Goal: Task Accomplishment & Management: Manage account settings

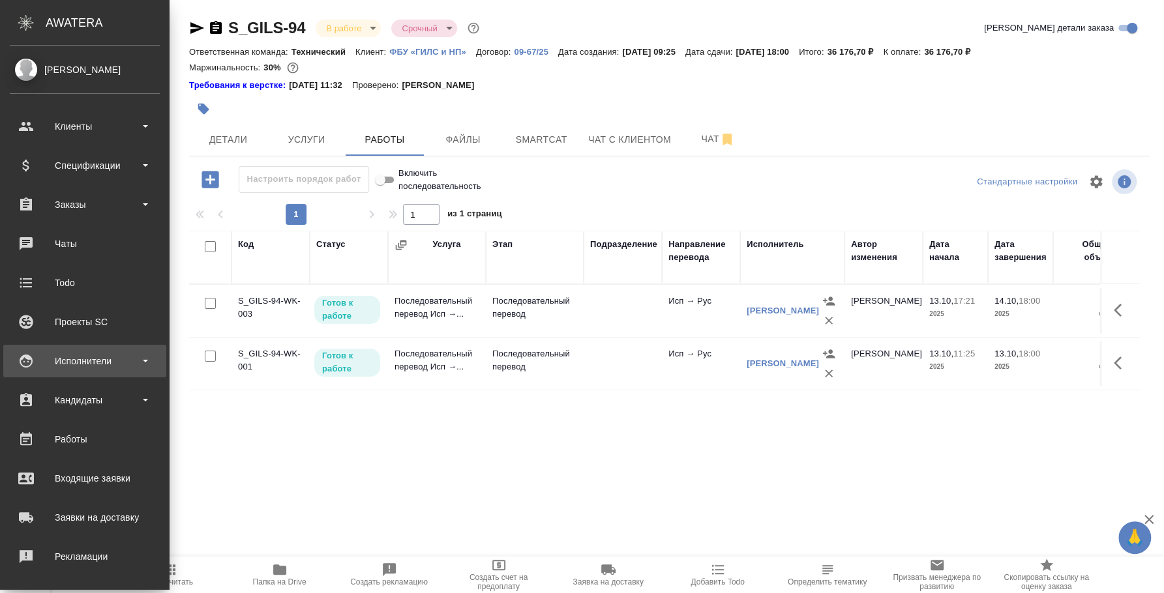
click at [87, 356] on div "Исполнители" at bounding box center [85, 362] width 150 height 20
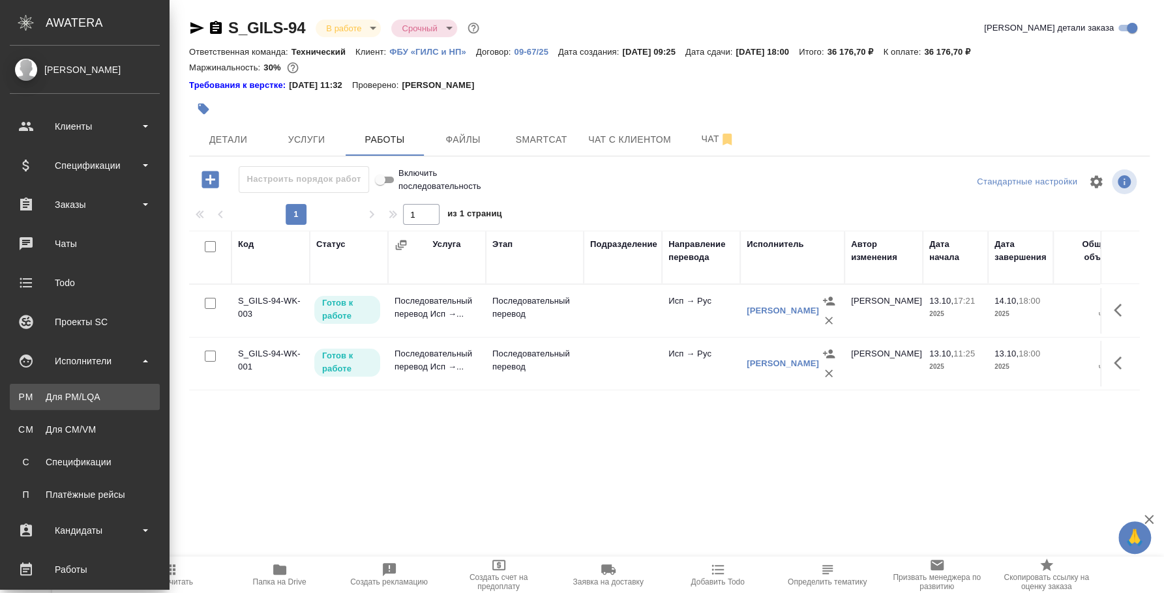
click at [79, 391] on div "Для PM/LQA" at bounding box center [84, 397] width 137 height 13
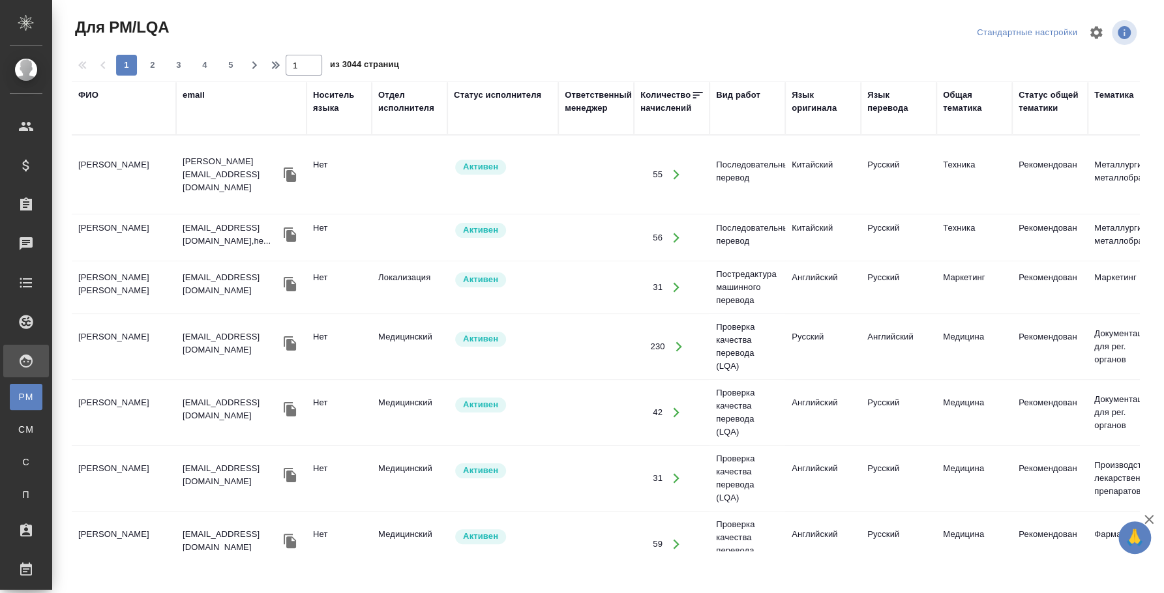
click at [94, 95] on div "ФИО" at bounding box center [88, 95] width 20 height 13
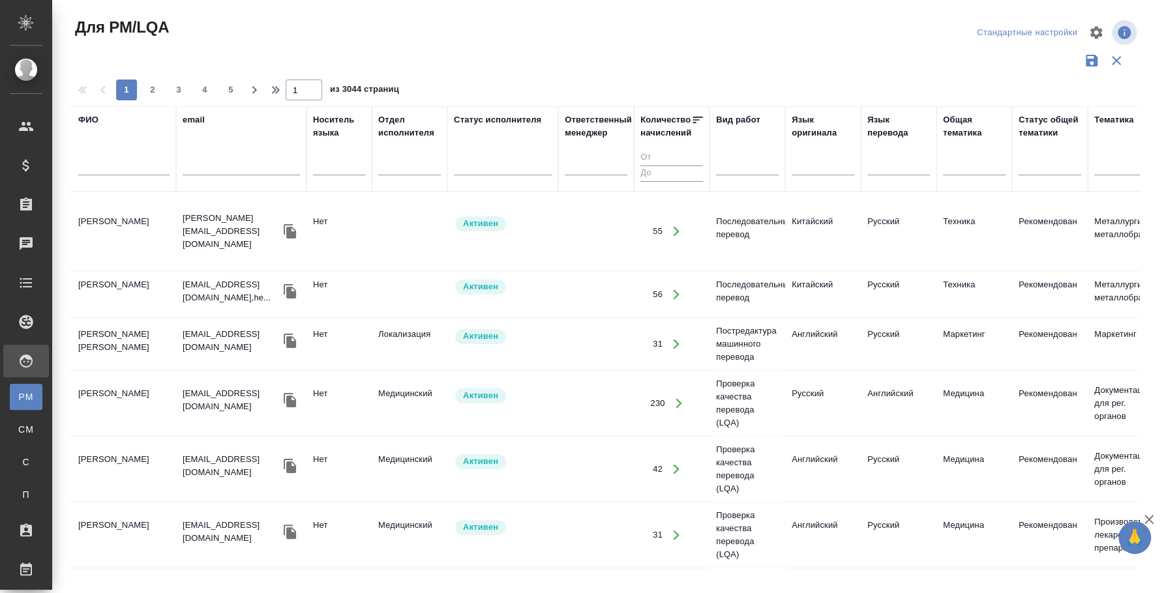
click at [90, 173] on input "text" at bounding box center [123, 167] width 91 height 16
type input "сафонова"
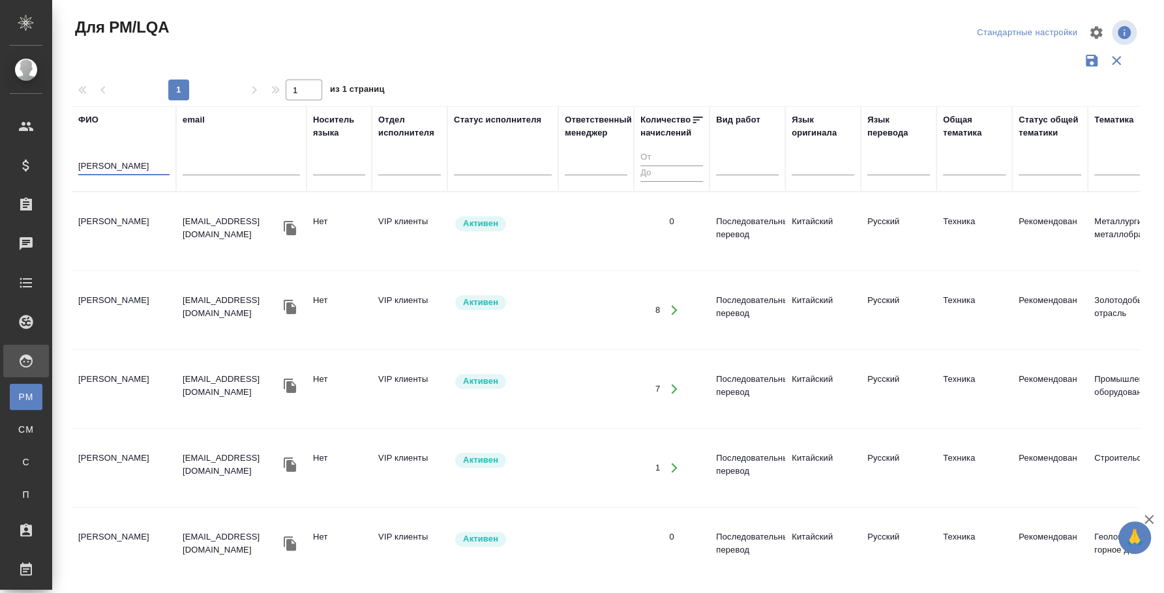
click at [101, 211] on td "Сафонова Анна Викторовна" at bounding box center [124, 232] width 104 height 46
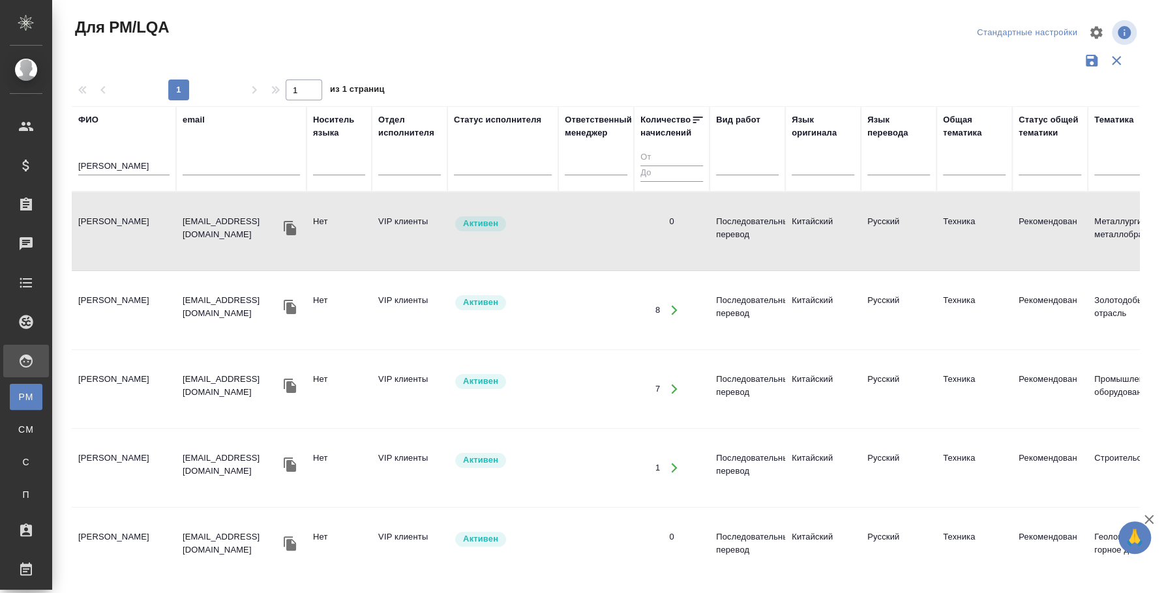
click at [101, 211] on td "Сафонова Анна Викторовна" at bounding box center [124, 232] width 104 height 46
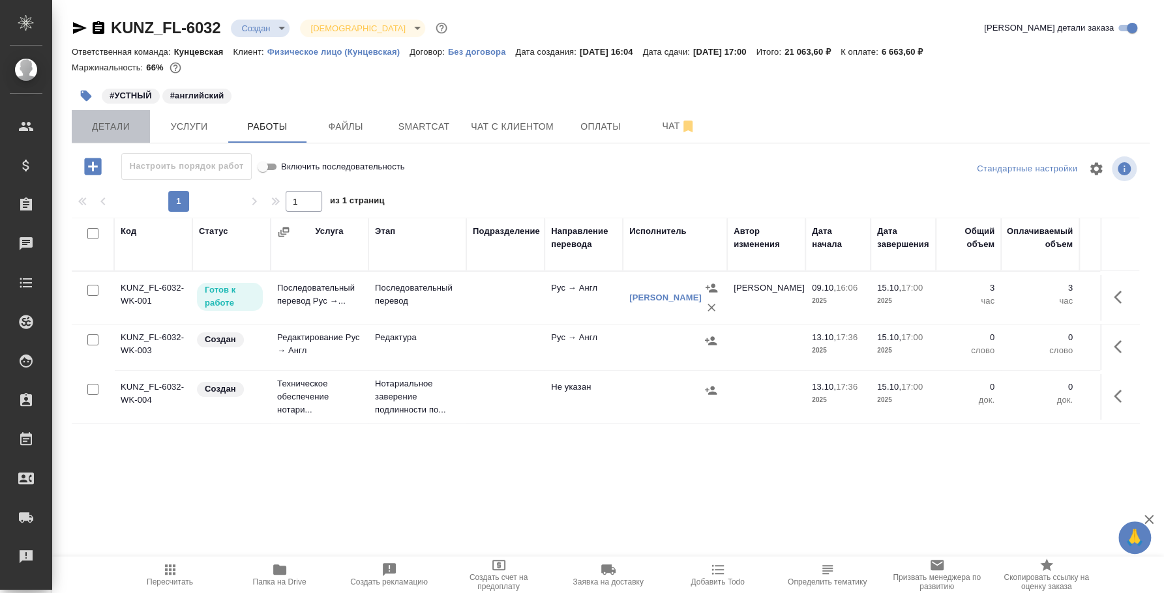
click at [111, 128] on span "Детали" at bounding box center [111, 127] width 63 height 16
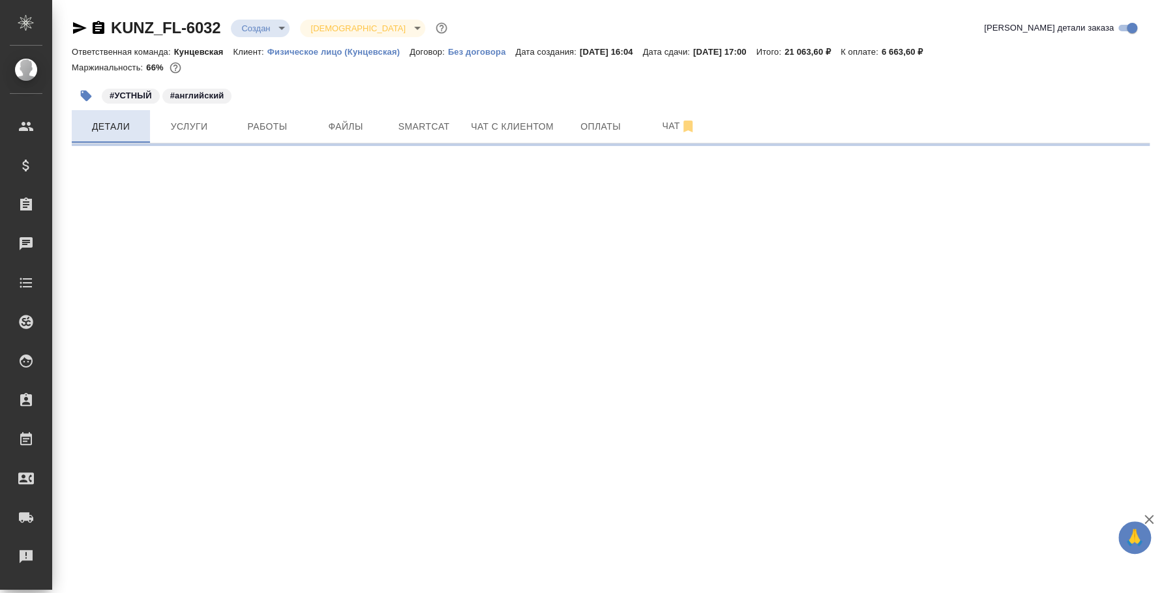
select select "RU"
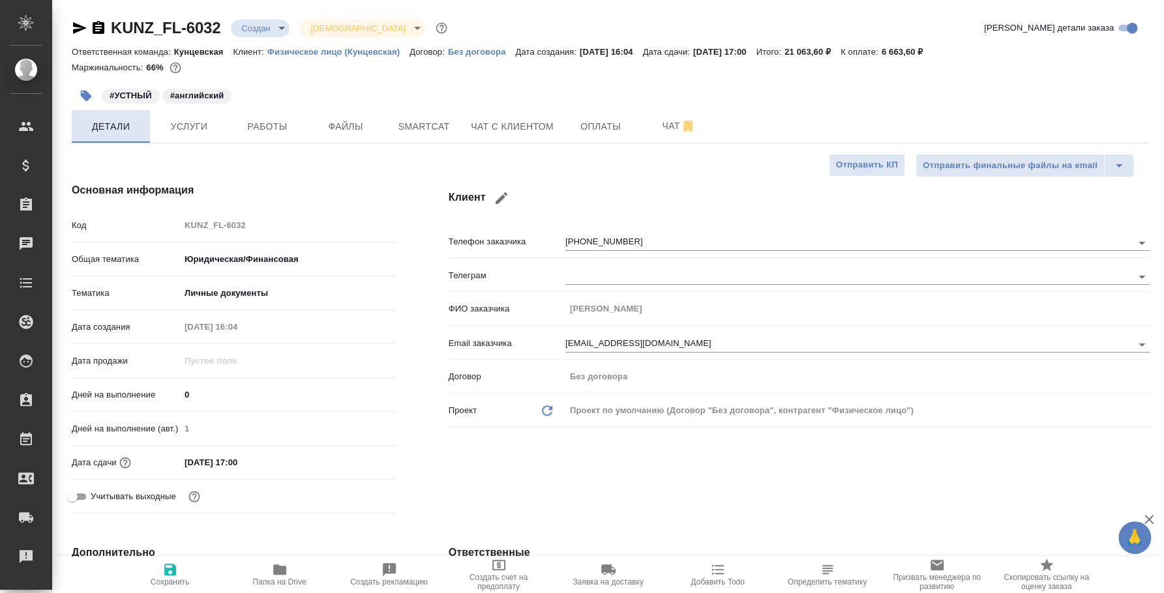
type textarea "x"
click at [172, 125] on span "Услуги" at bounding box center [189, 127] width 63 height 16
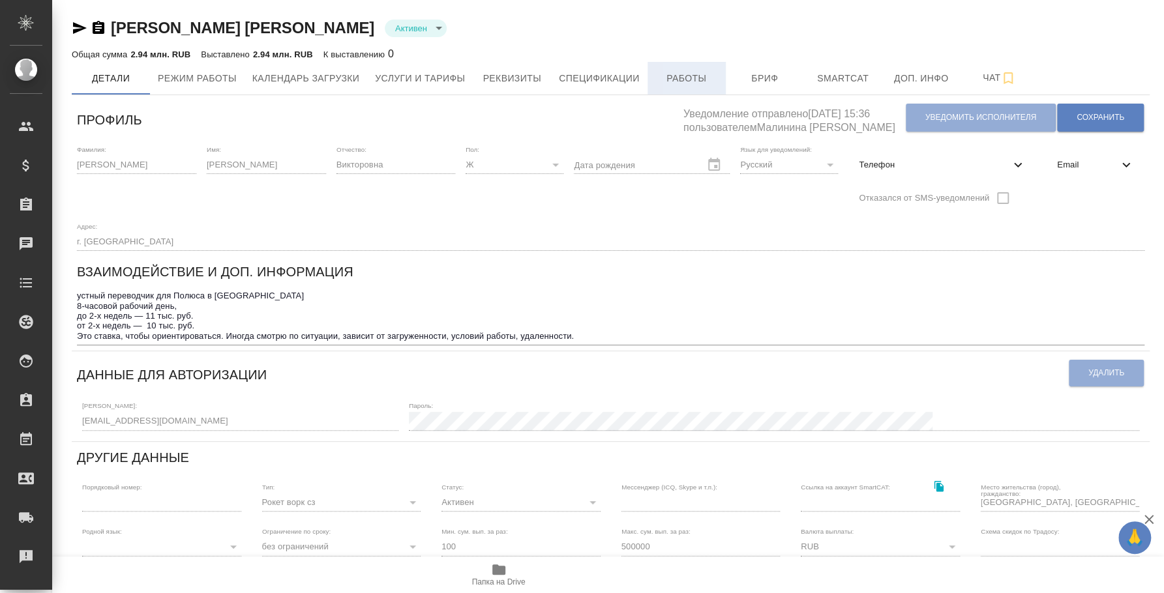
click at [683, 74] on span "Работы" at bounding box center [686, 78] width 63 height 16
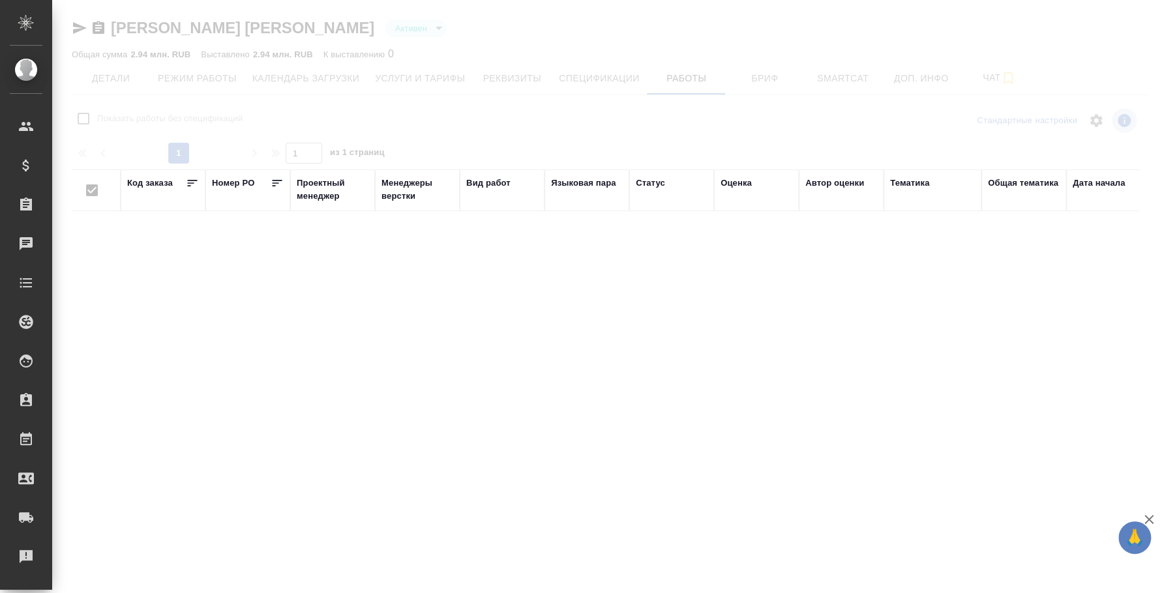
checkbox input "false"
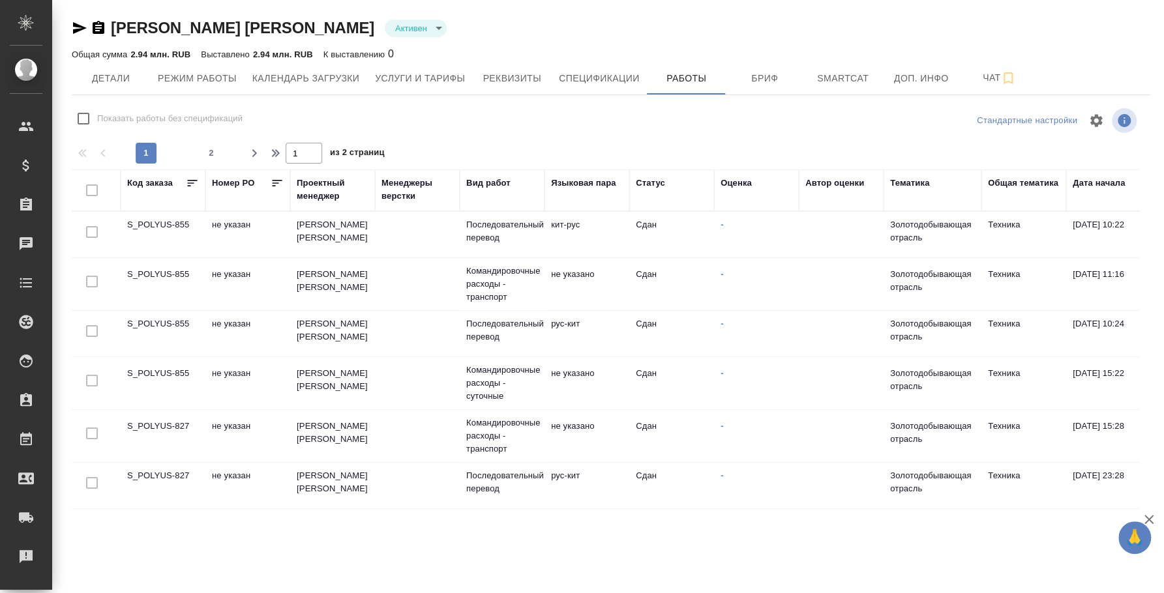
click at [149, 224] on td "S_POLYUS-855" at bounding box center [163, 235] width 85 height 46
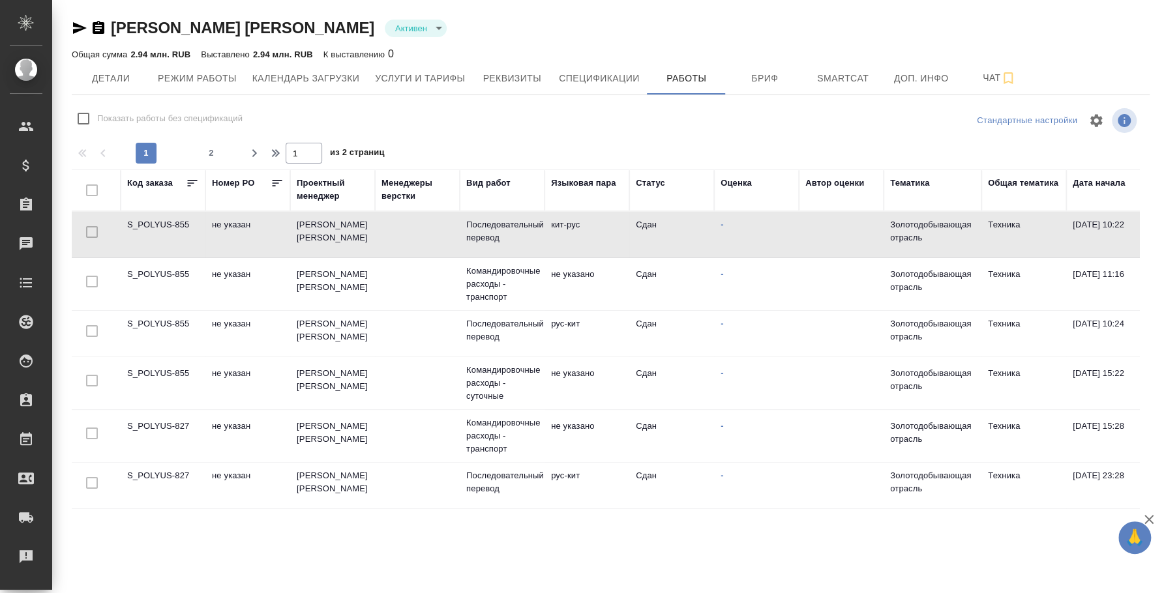
click at [149, 224] on td "S_POLYUS-855" at bounding box center [163, 235] width 85 height 46
click at [82, 22] on icon "button" at bounding box center [80, 28] width 16 height 16
click at [74, 29] on icon "button" at bounding box center [80, 28] width 14 height 12
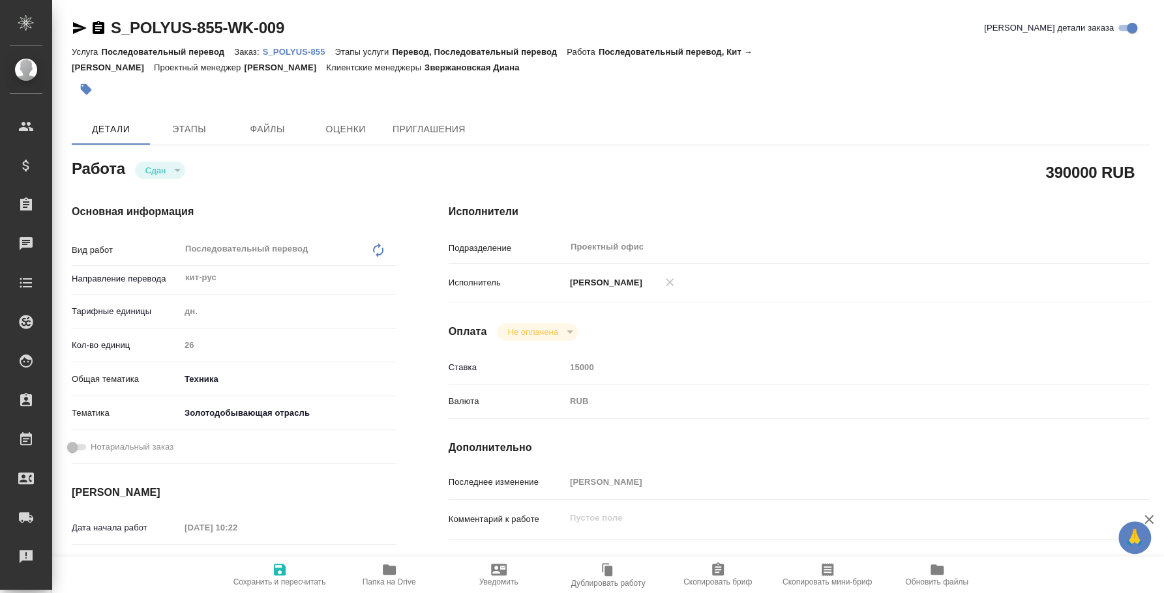
type textarea "x"
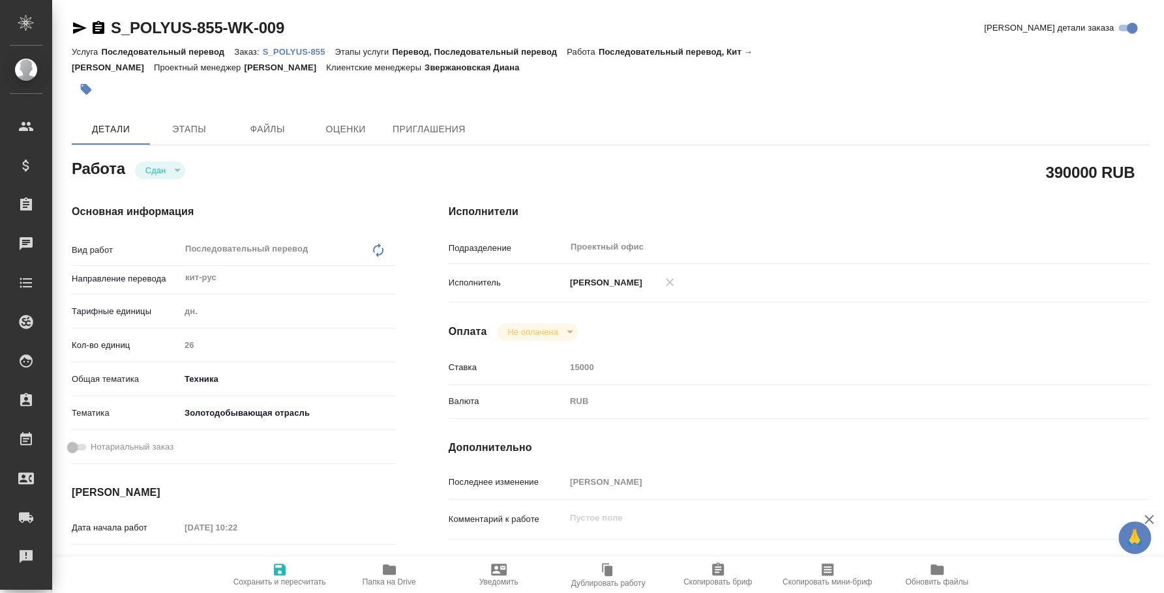
type textarea "x"
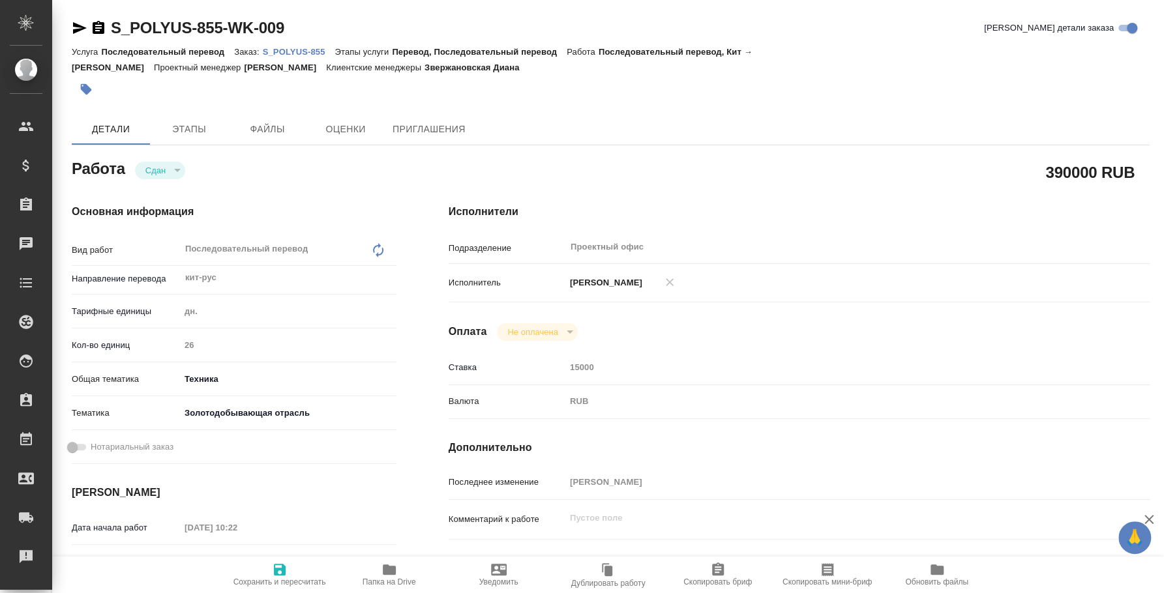
type textarea "x"
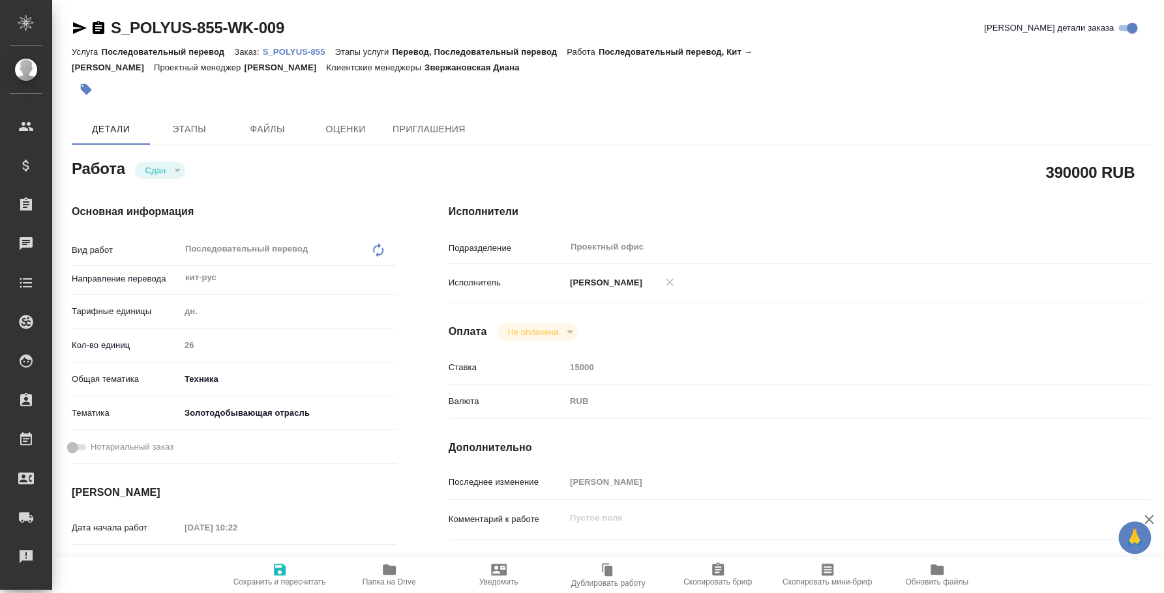
type textarea "x"
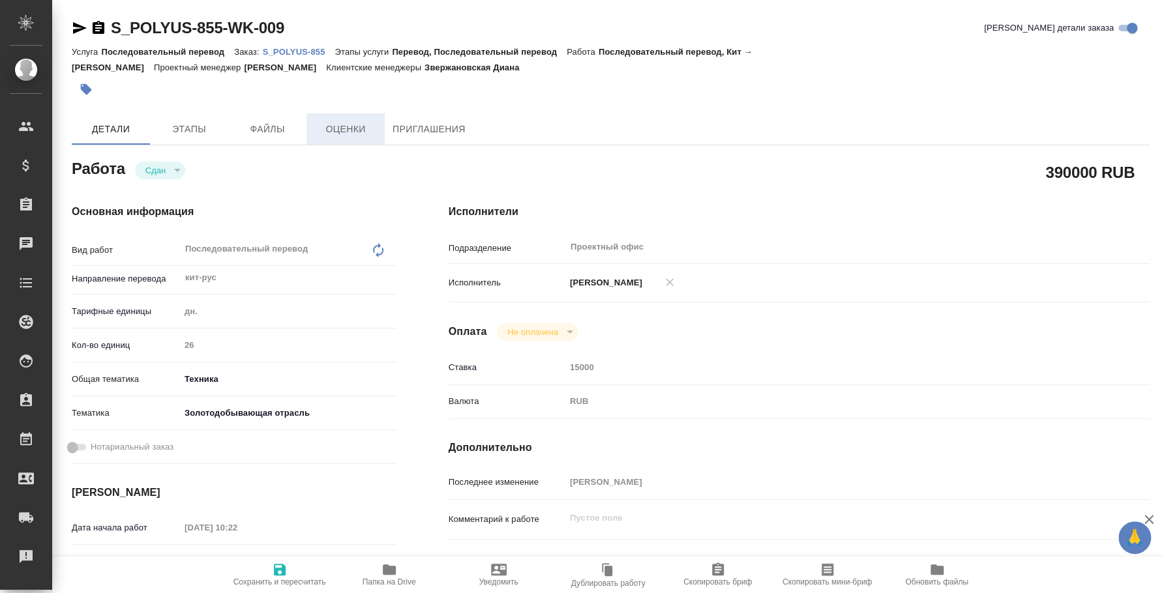
type textarea "x"
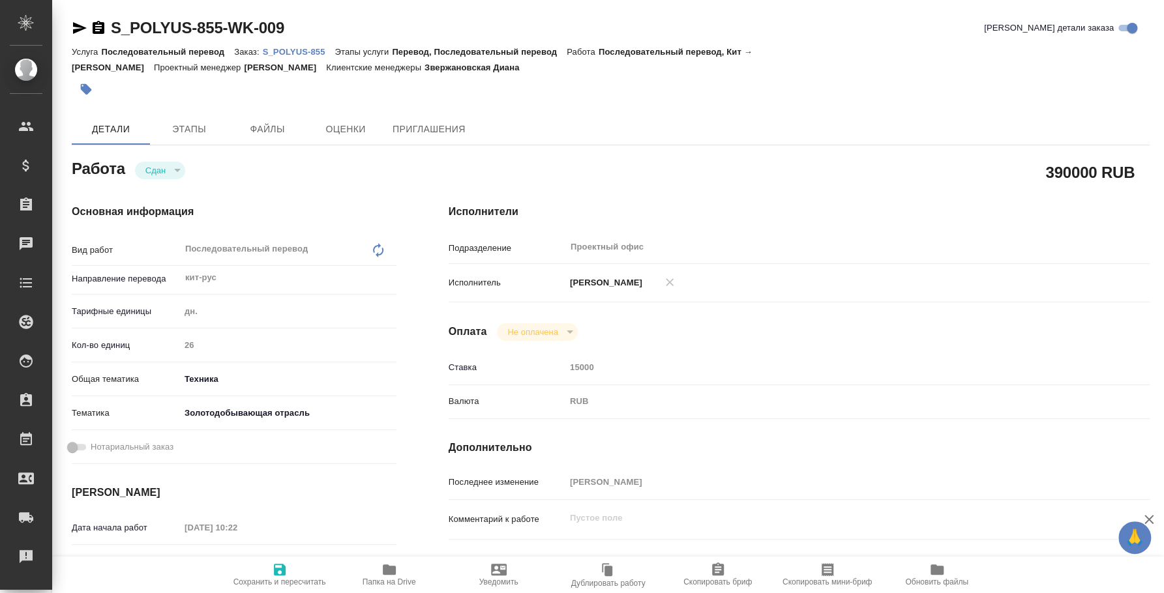
type textarea "x"
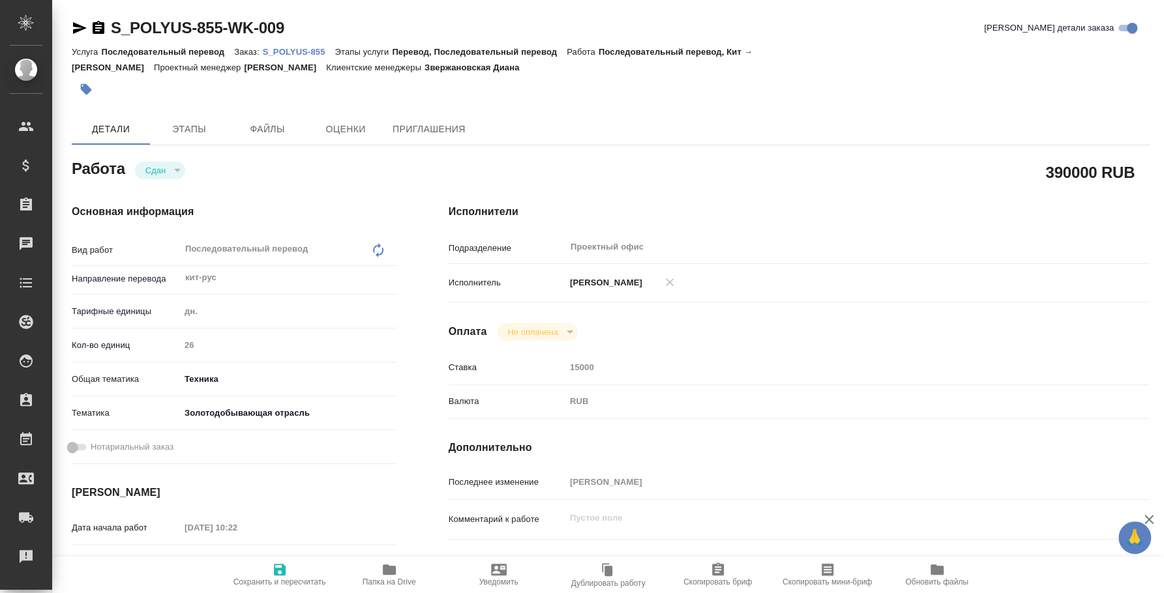
click at [280, 46] on link "S_POLYUS-855" at bounding box center [299, 51] width 72 height 11
type textarea "x"
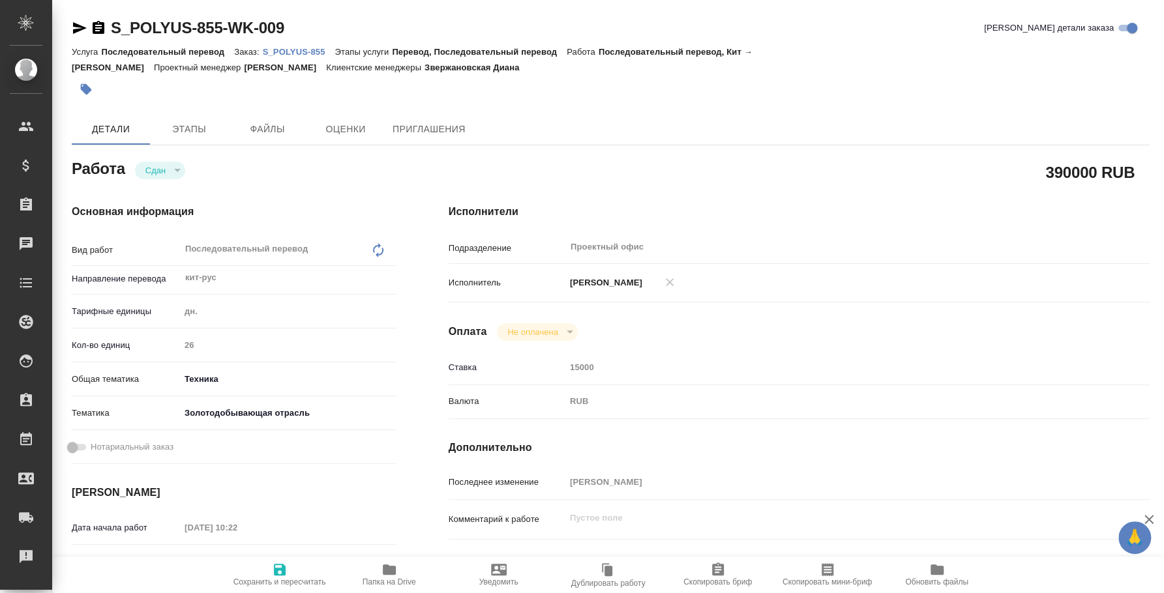
type textarea "x"
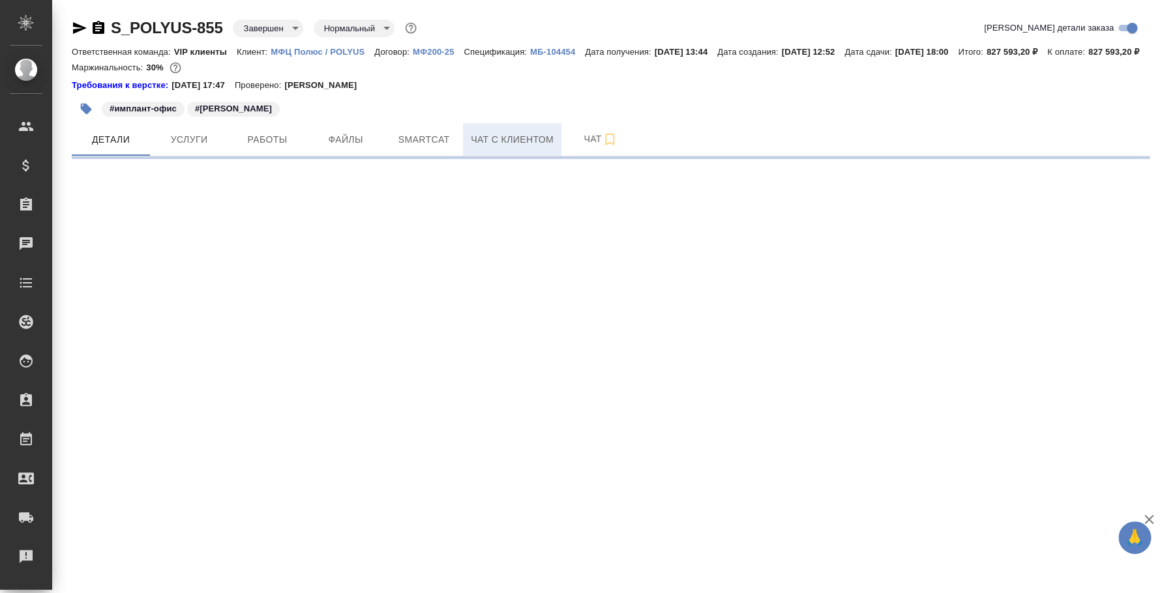
select select "RU"
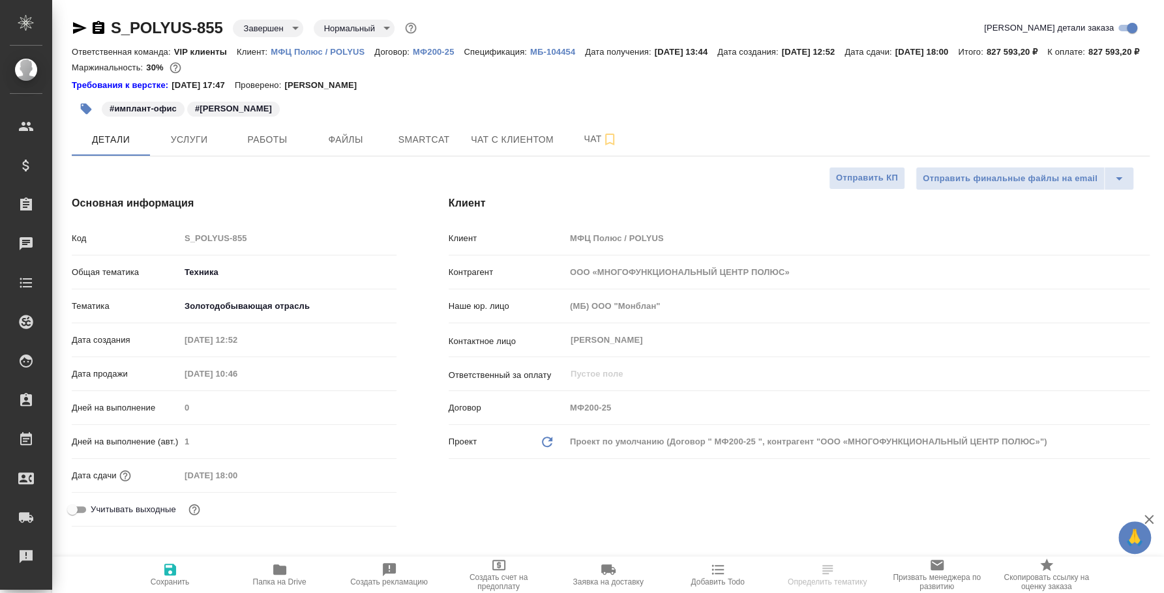
type textarea "x"
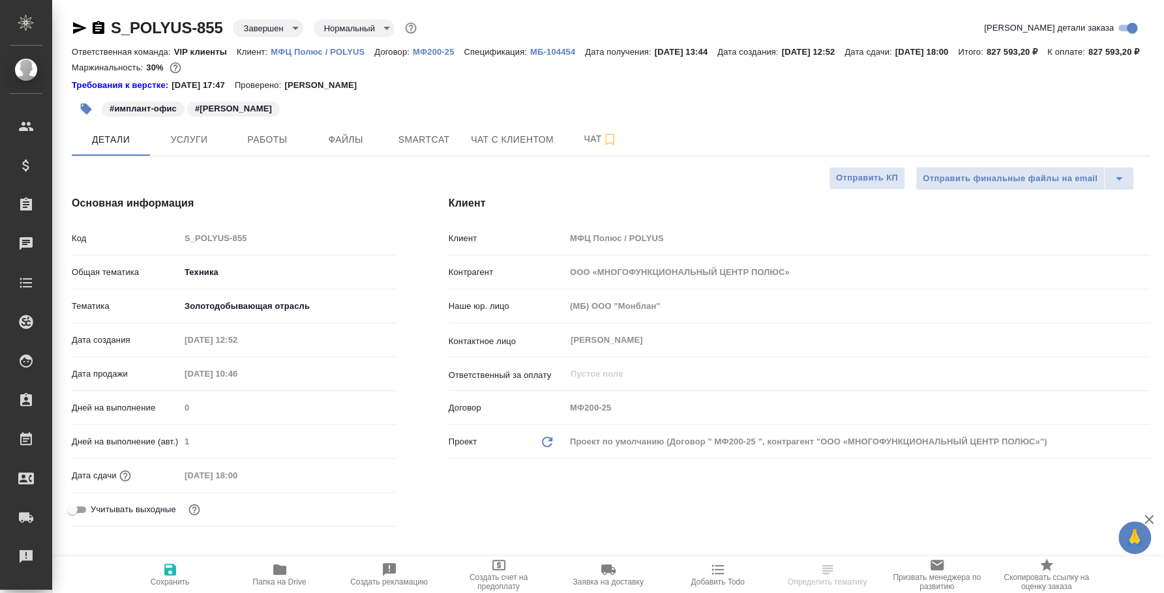
type textarea "x"
click at [260, 148] on span "Работы" at bounding box center [267, 140] width 63 height 16
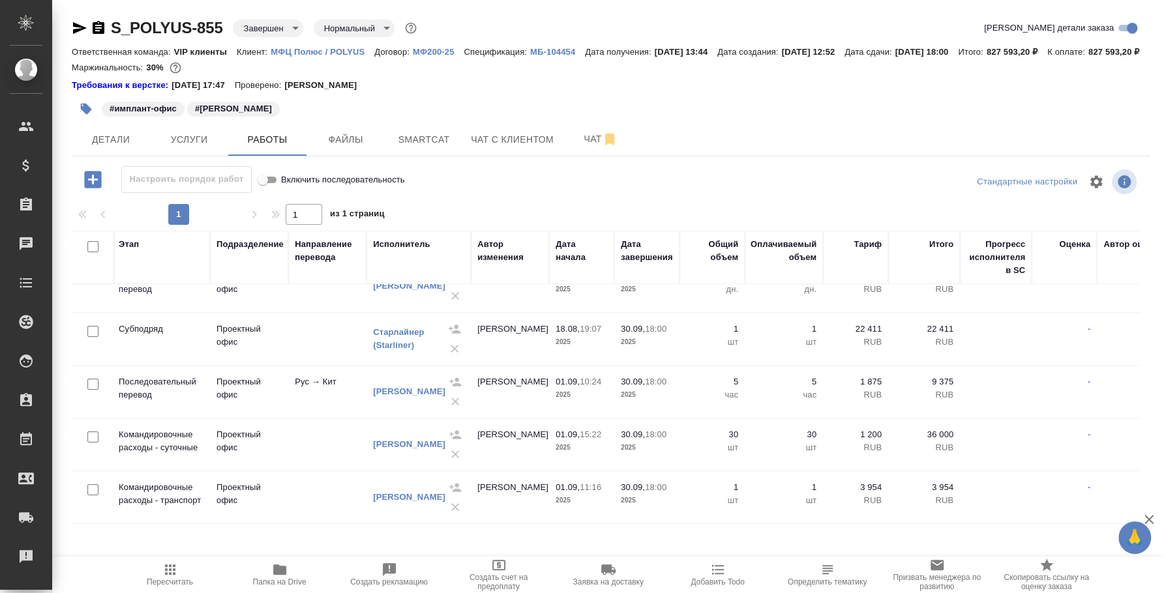
scroll to position [37, 258]
click at [329, 52] on p "МФЦ Полюс / POLYUS" at bounding box center [323, 52] width 104 height 10
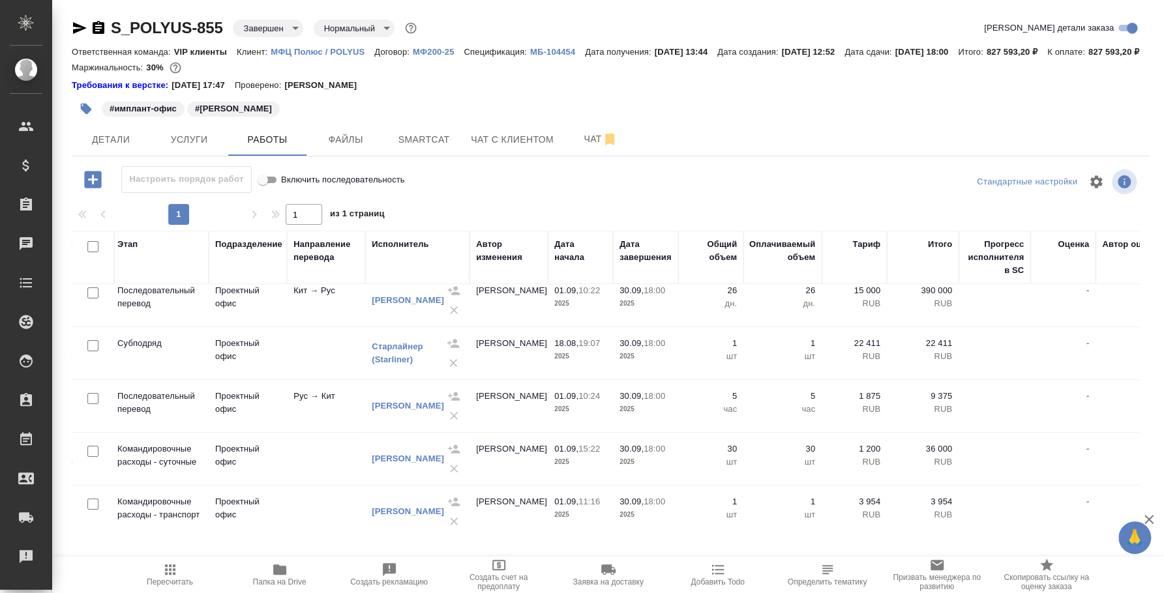
scroll to position [0, 258]
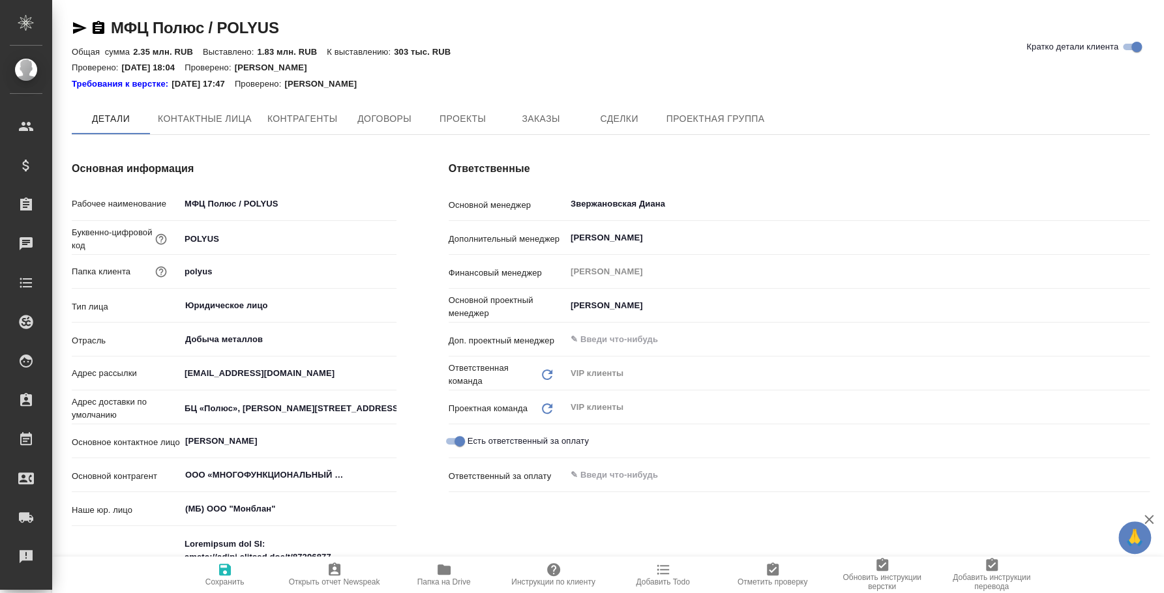
type textarea "x"
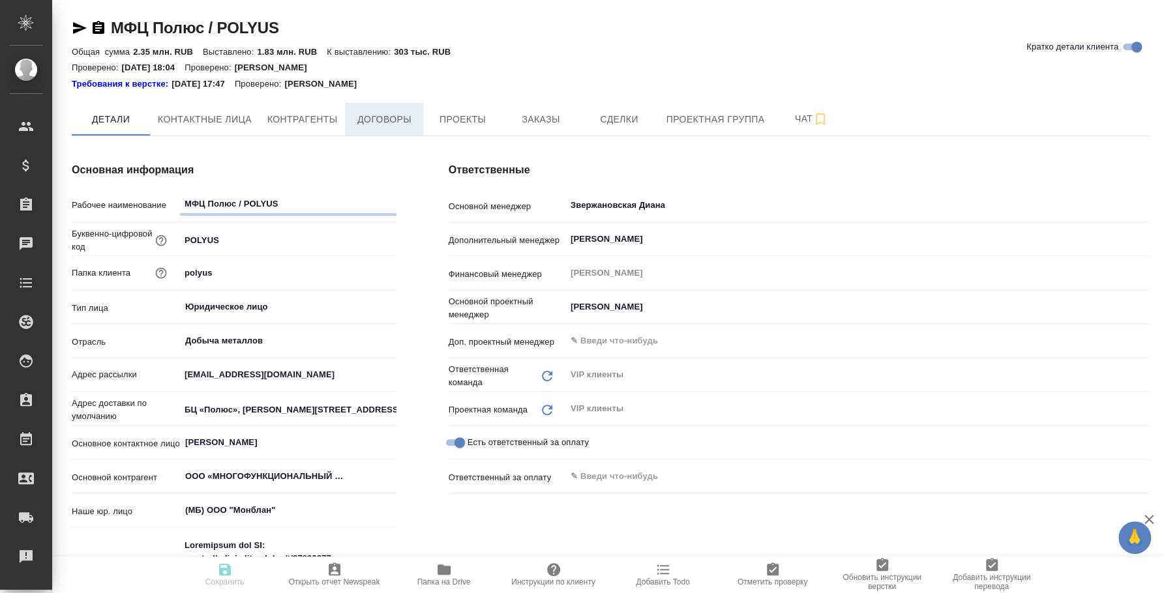
type textarea "x"
click at [537, 113] on span "Заказы" at bounding box center [540, 120] width 63 height 16
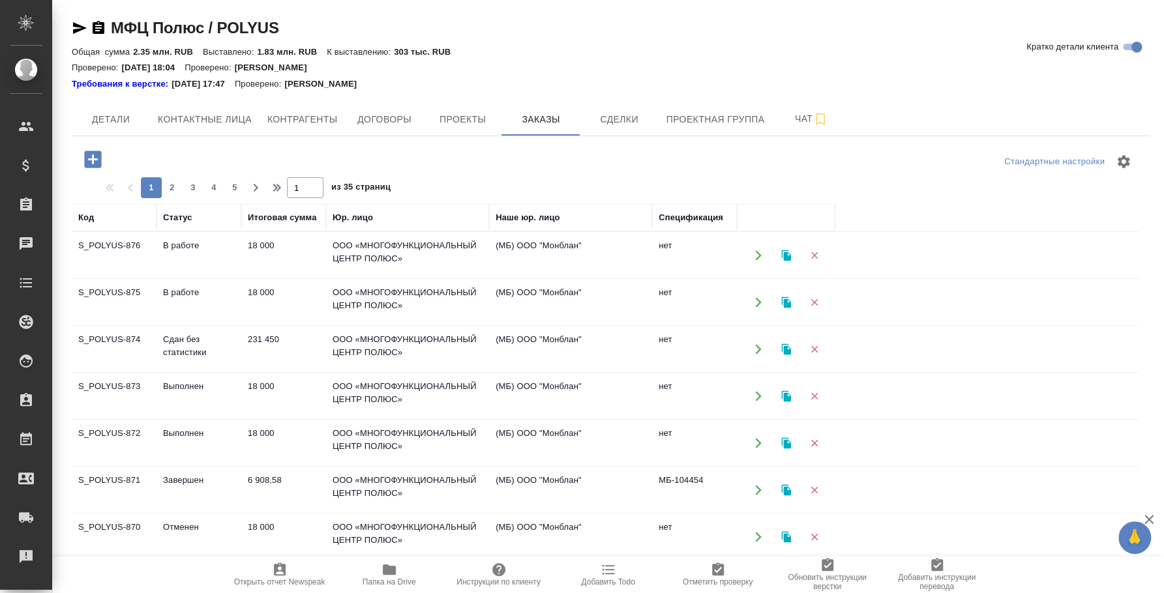
click at [176, 337] on td "Сдан без статистики" at bounding box center [199, 350] width 85 height 46
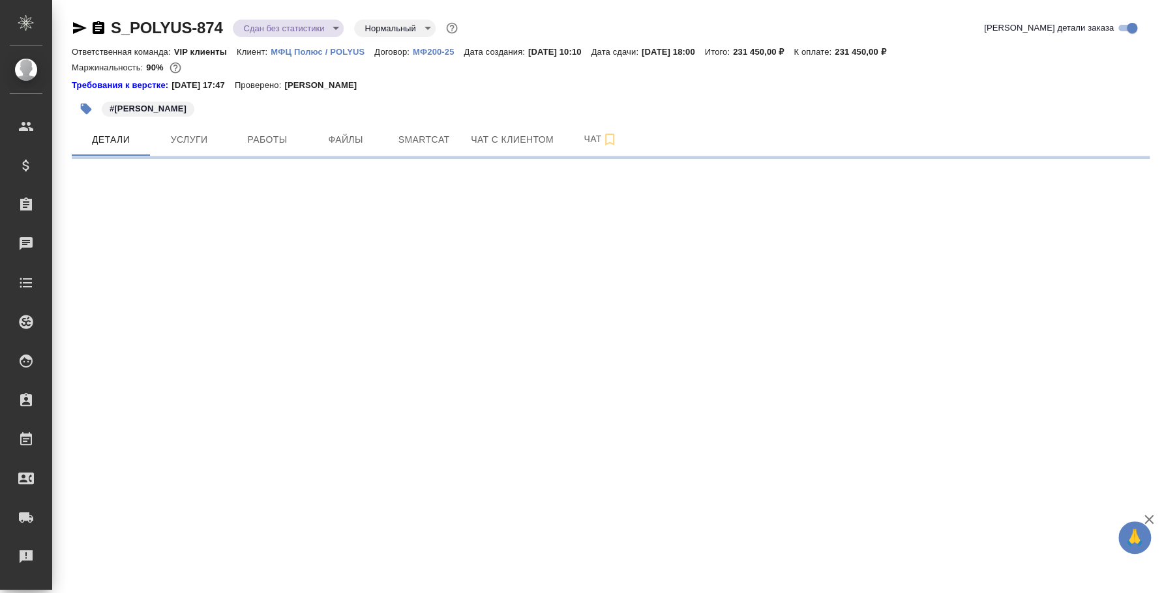
select select "RU"
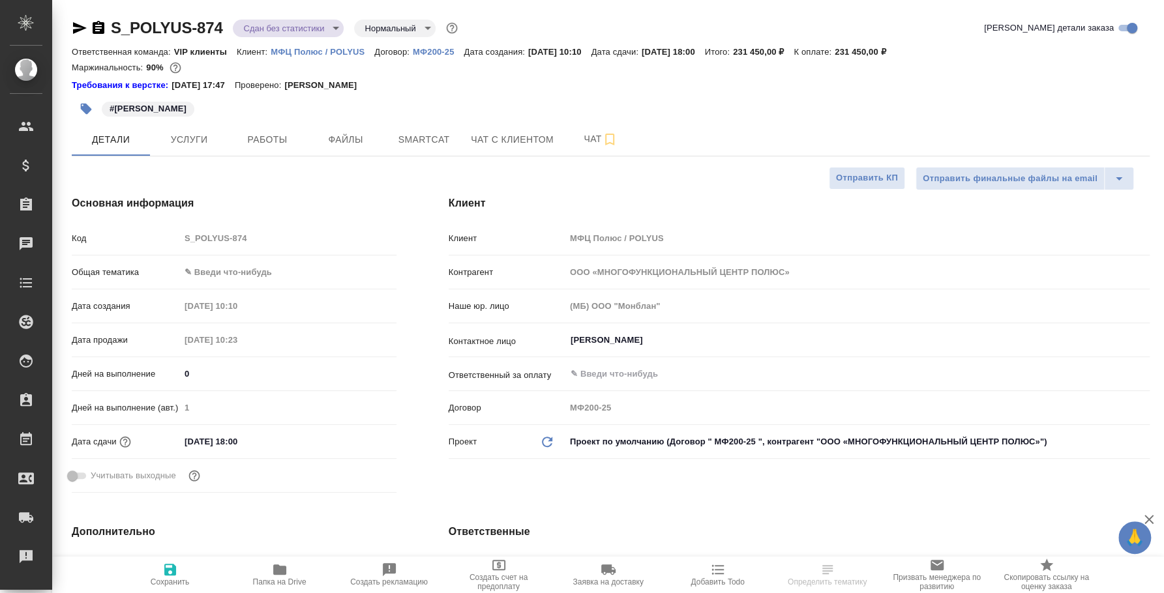
type textarea "x"
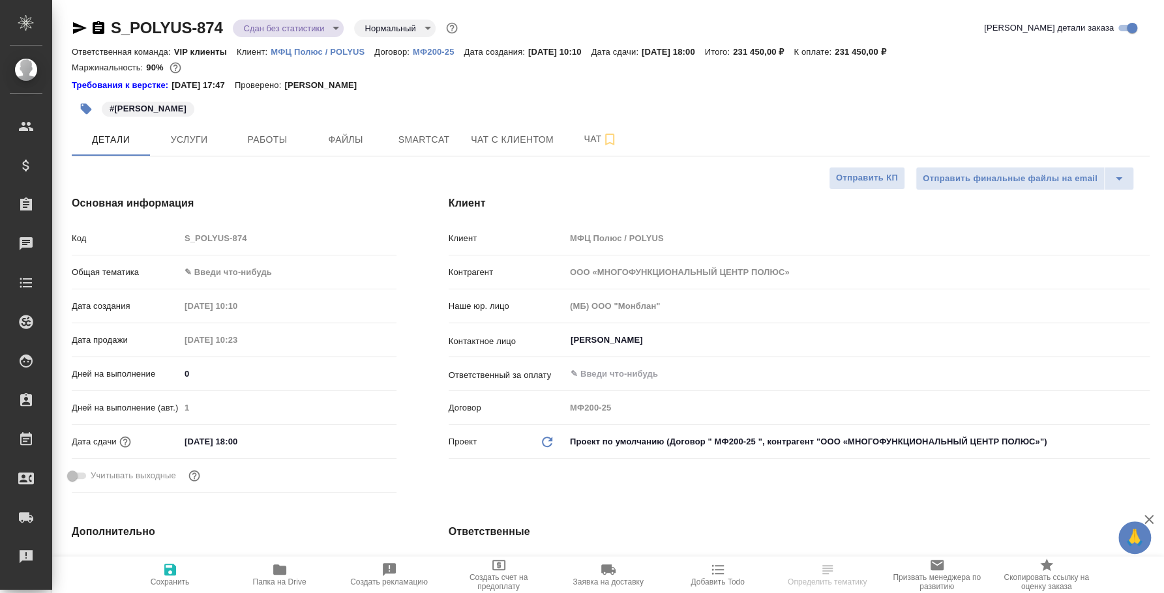
type textarea "x"
click at [73, 22] on icon "button" at bounding box center [80, 28] width 16 height 16
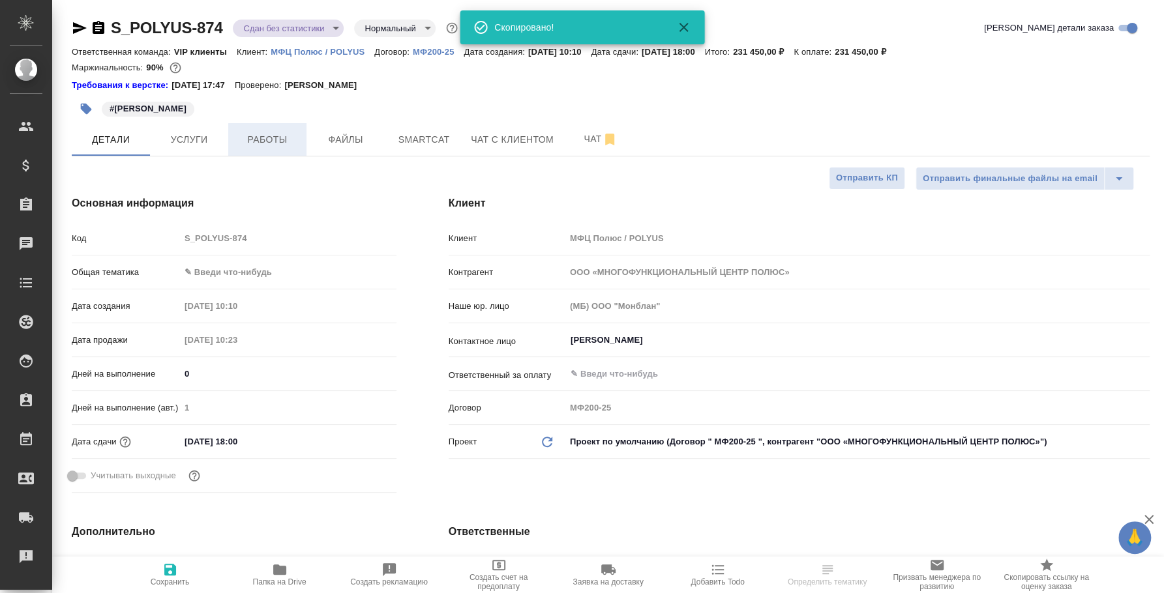
click at [256, 137] on span "Работы" at bounding box center [267, 140] width 63 height 16
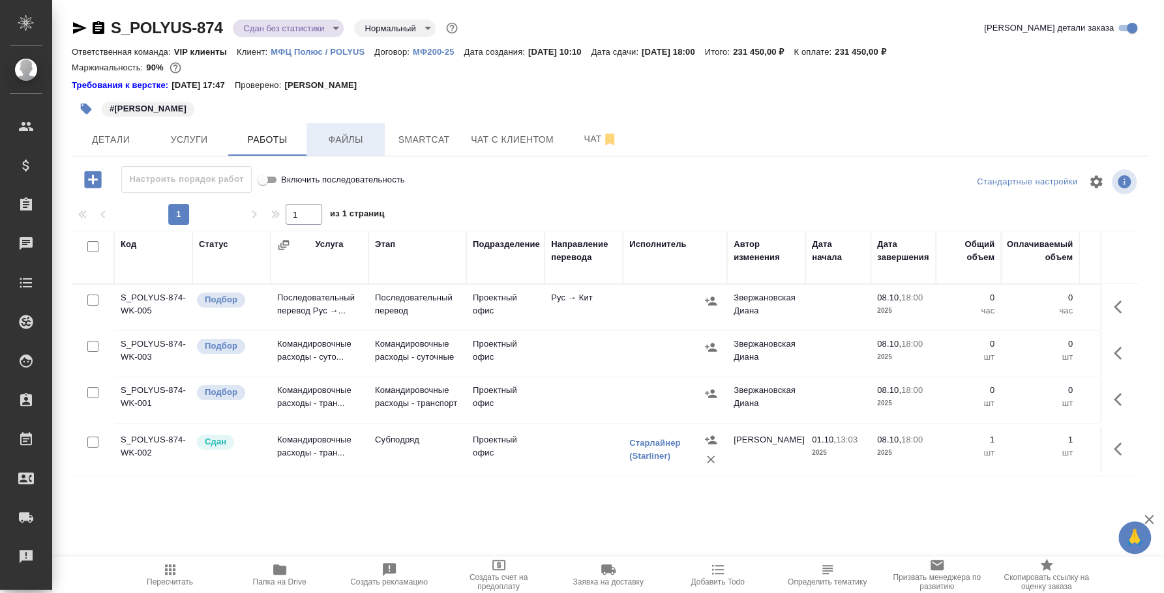
click at [354, 142] on span "Файлы" at bounding box center [345, 140] width 63 height 16
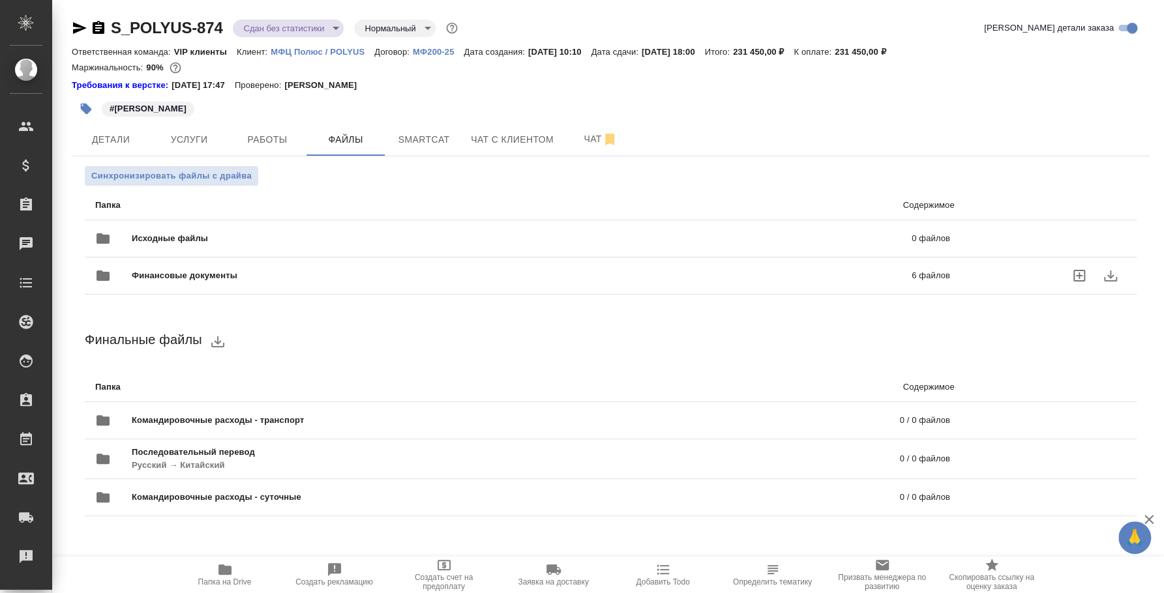
click at [211, 273] on span "Финансовые документы" at bounding box center [353, 275] width 443 height 13
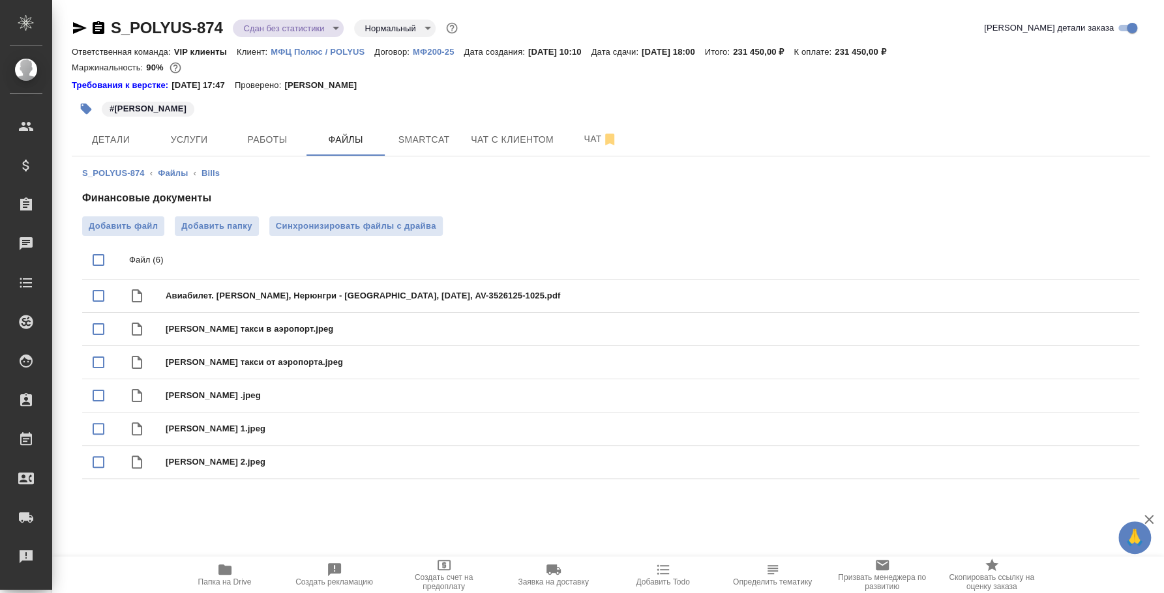
drag, startPoint x: 140, startPoint y: 506, endPoint x: 136, endPoint y: 489, distance: 17.4
click at [140, 506] on div "S_POLYUS-874 Сдан без статистики distributed Нормальный normal Кратко детали за…" at bounding box center [611, 259] width 1092 height 518
click at [102, 222] on span "Добавить файл" at bounding box center [123, 226] width 69 height 13
click at [0, 0] on input "Добавить файл" at bounding box center [0, 0] width 0 height 0
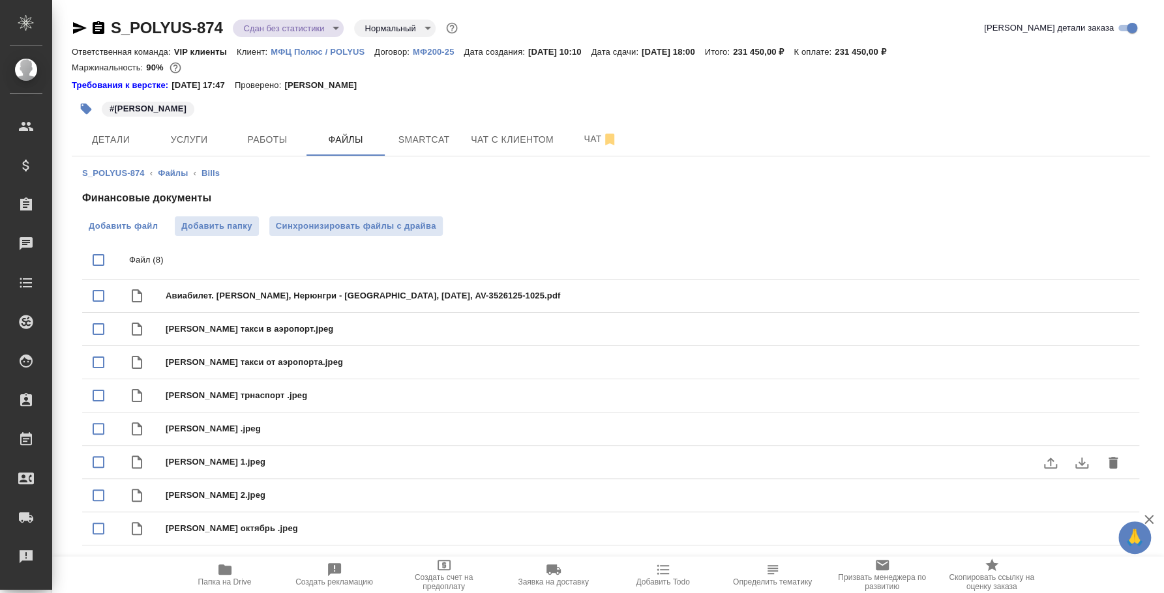
click at [121, 220] on span "Добавить файл" at bounding box center [123, 226] width 69 height 13
click at [0, 0] on input "Добавить файл" at bounding box center [0, 0] width 0 height 0
click at [116, 153] on button "Детали" at bounding box center [111, 139] width 78 height 33
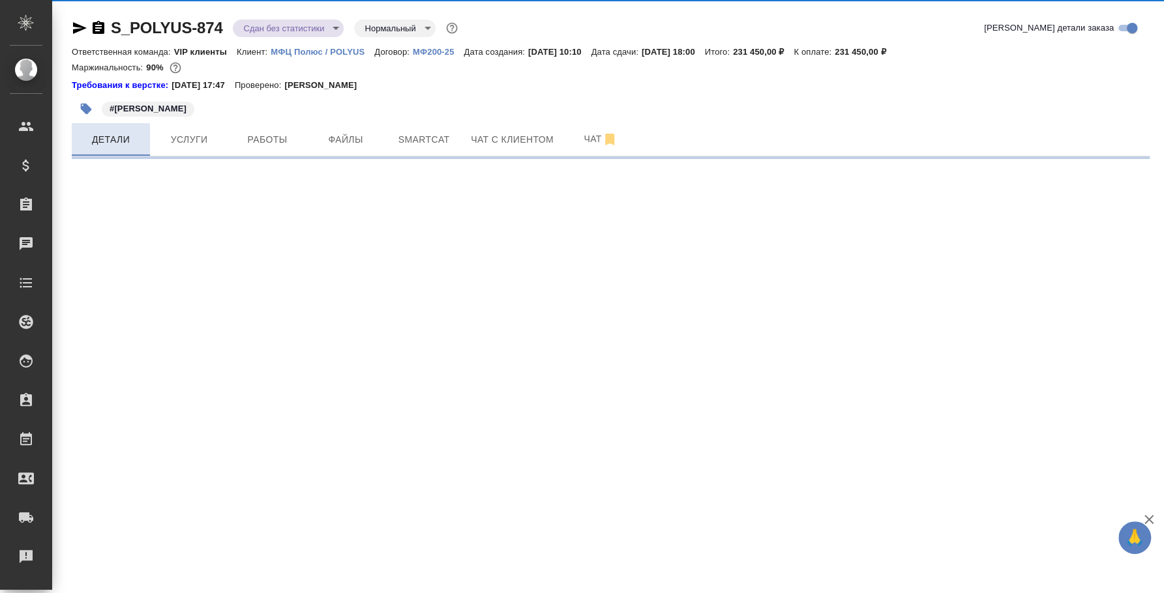
select select "RU"
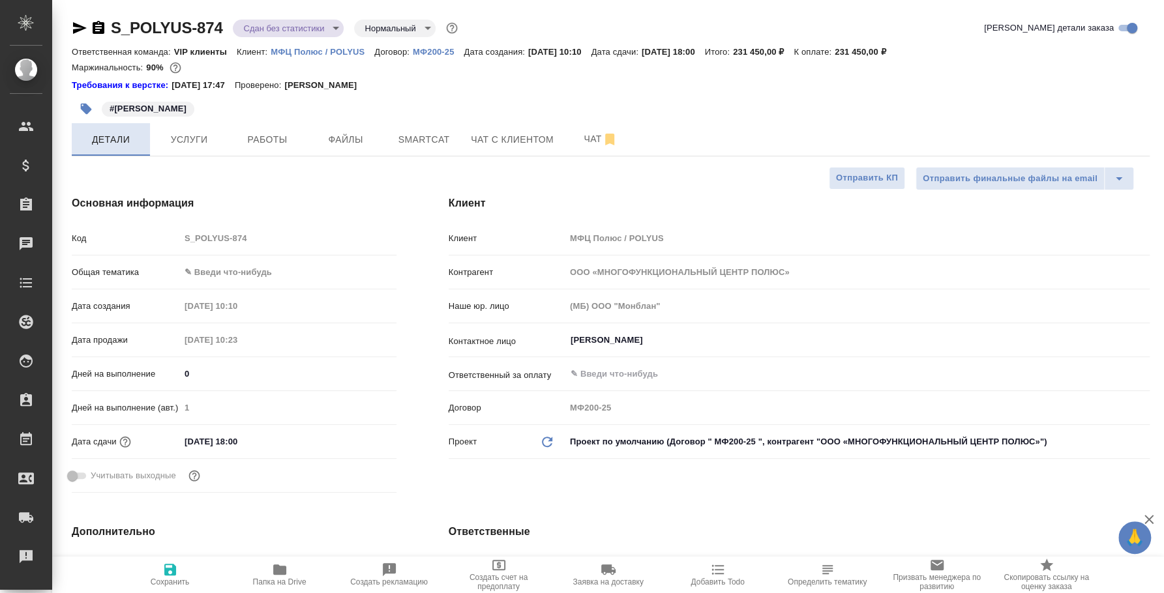
type textarea "x"
click at [269, 135] on span "Работы" at bounding box center [267, 140] width 63 height 16
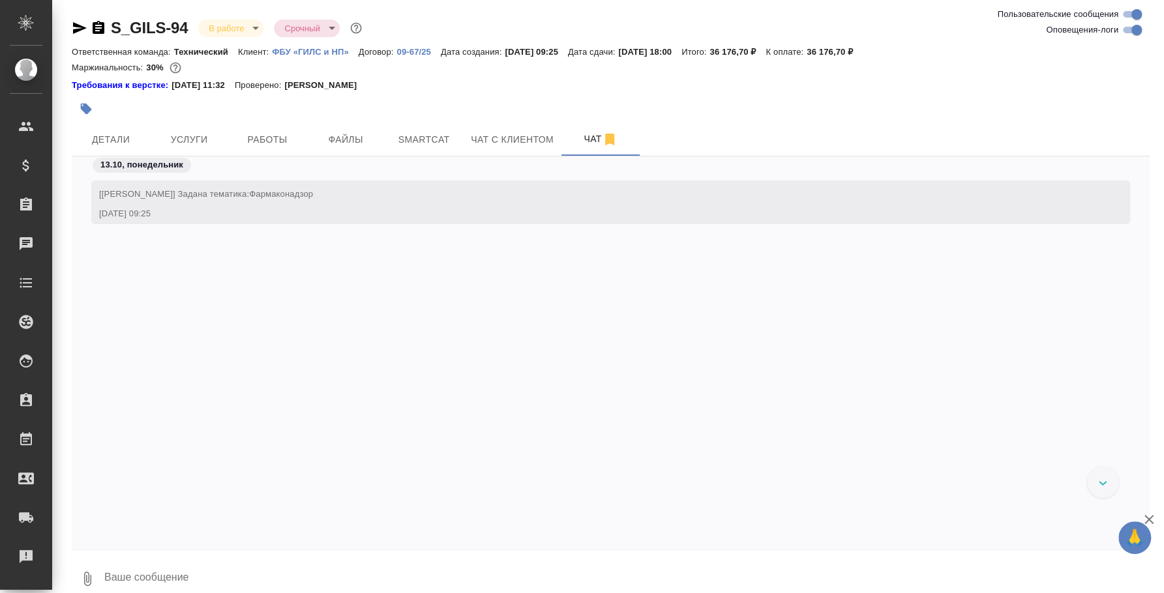
scroll to position [1783, 0]
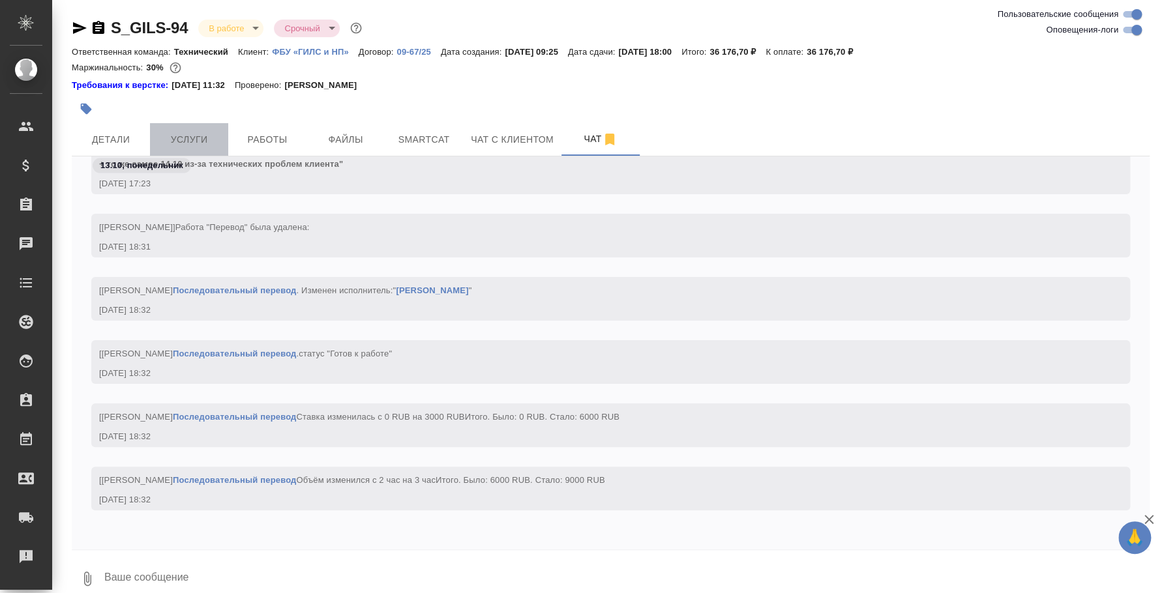
click at [197, 151] on button "Услуги" at bounding box center [189, 139] width 78 height 33
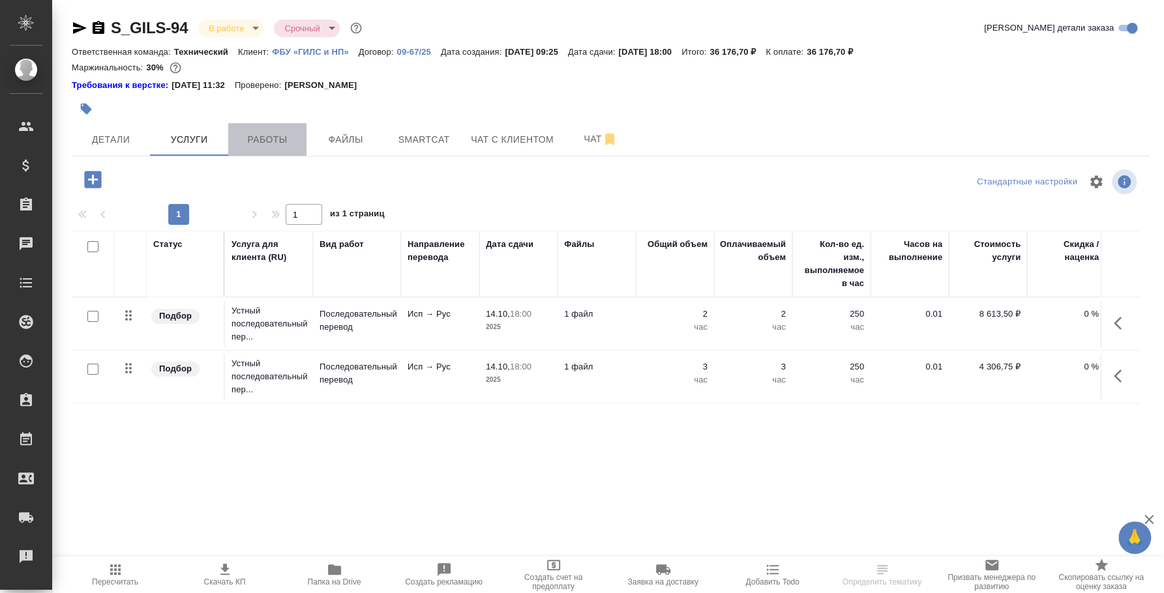
click at [266, 138] on span "Работы" at bounding box center [267, 140] width 63 height 16
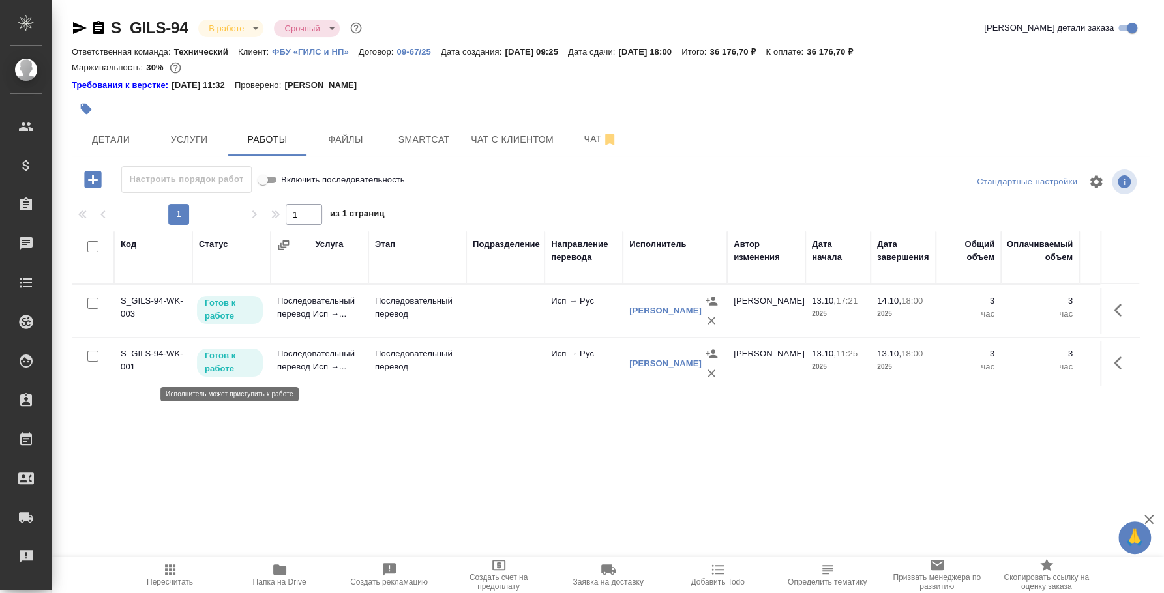
click at [213, 363] on p "Готов к работе" at bounding box center [230, 363] width 50 height 26
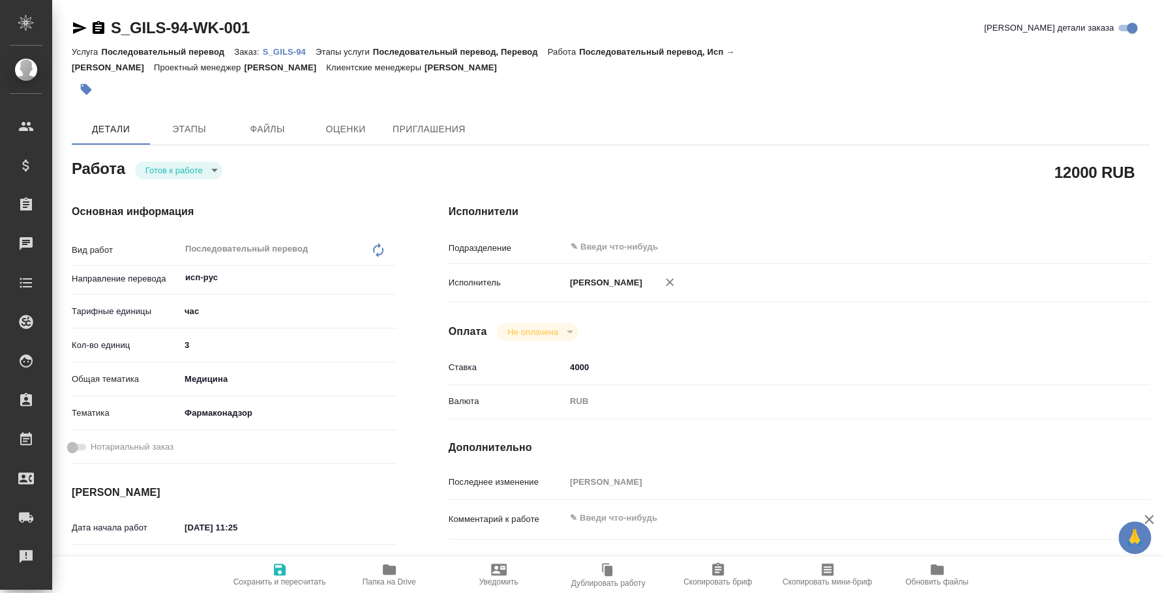
type textarea "x"
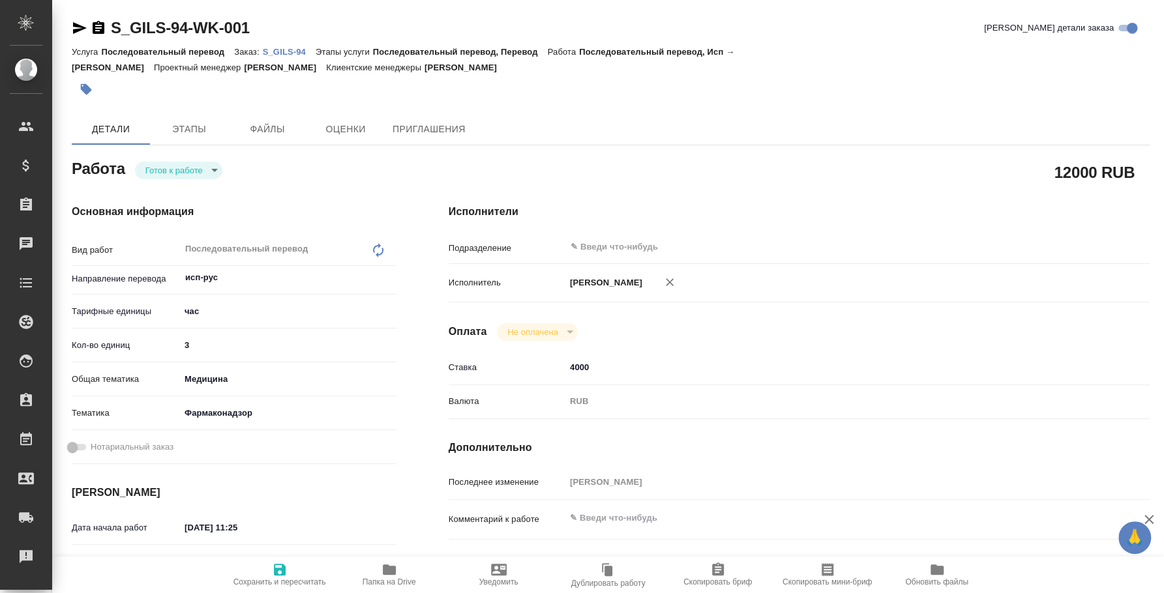
type textarea "x"
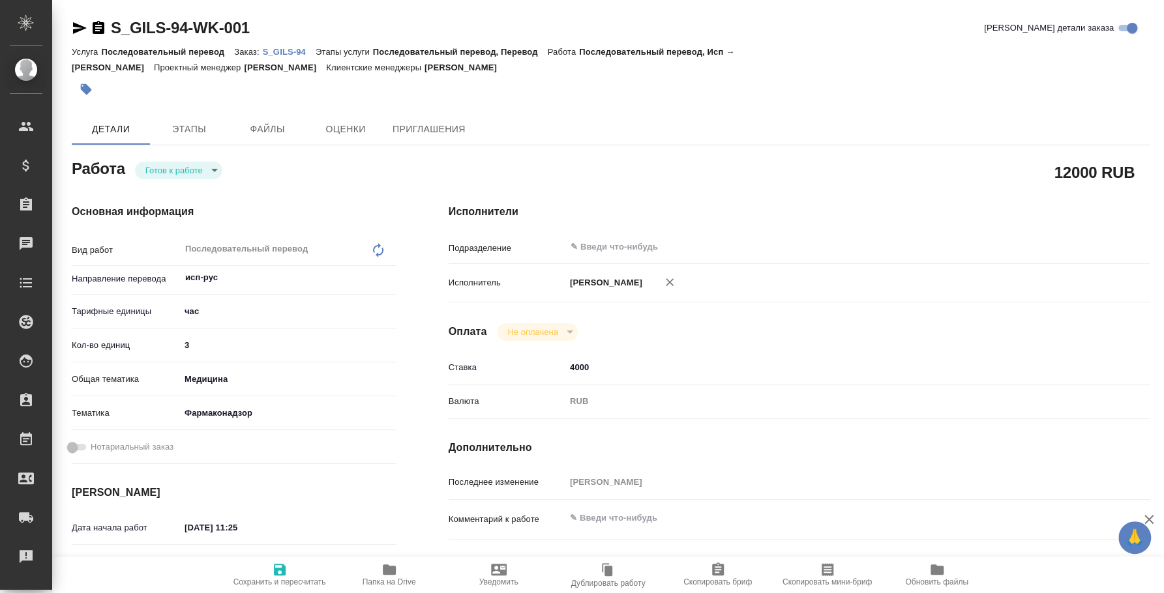
type textarea "x"
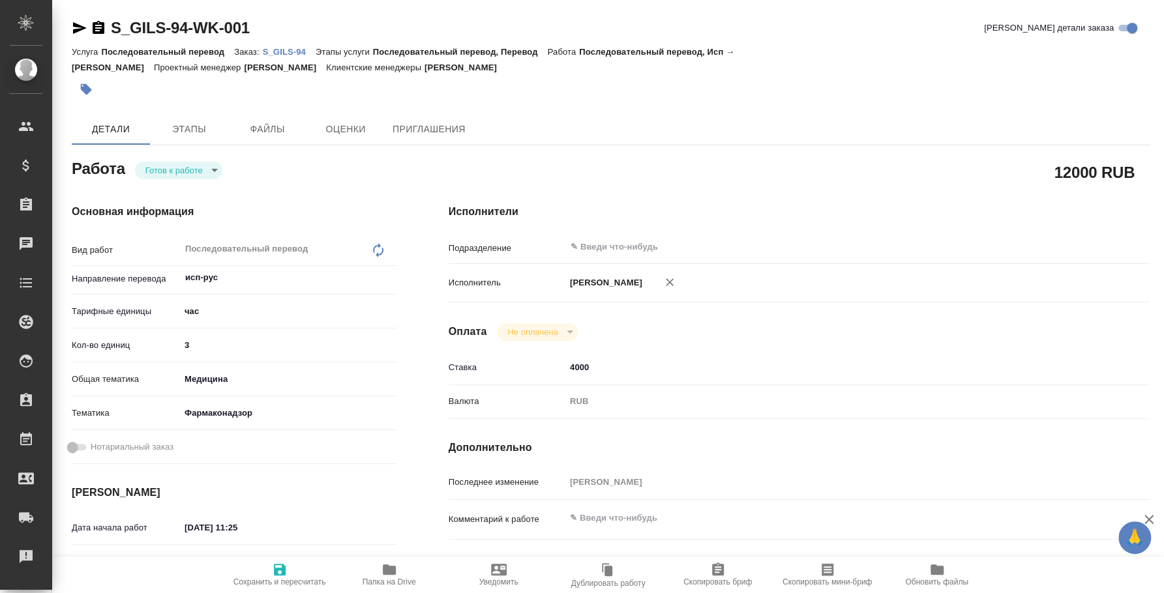
type textarea "x"
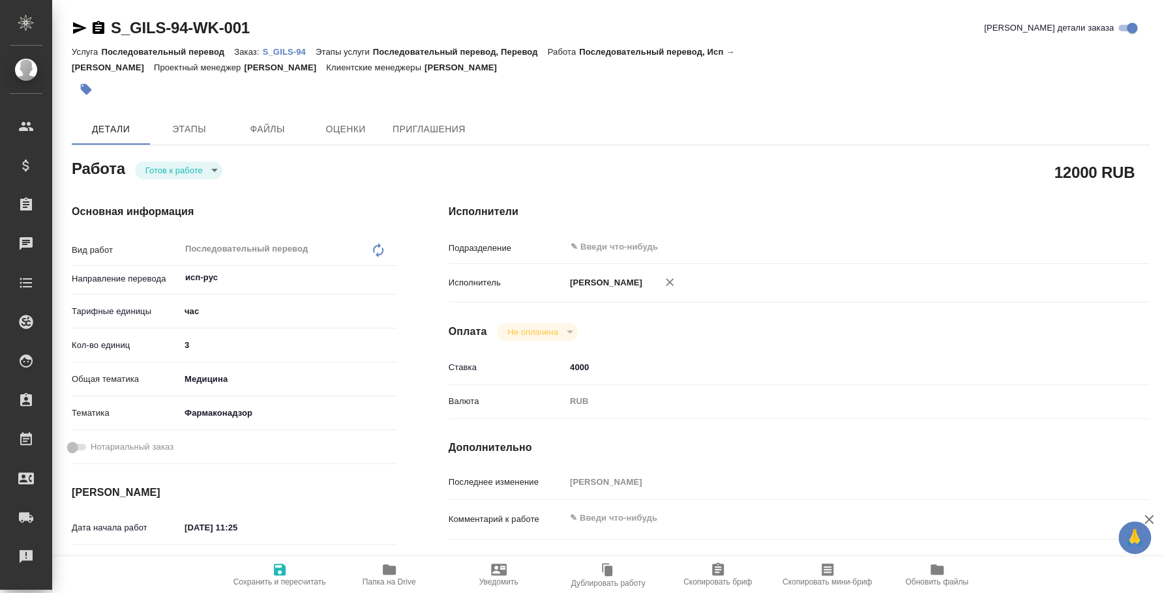
type textarea "x"
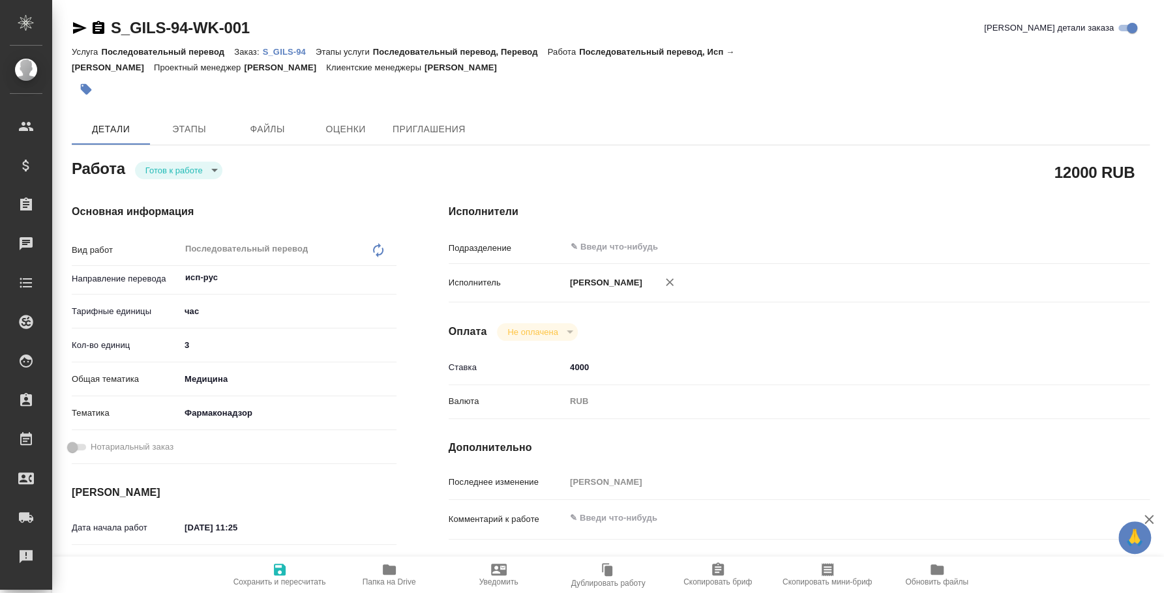
click at [213, 147] on body "🙏 .cls-1 fill:#fff; AWATERA Fedotova Irina Клиенты Спецификации Заказы Чаты Tod…" at bounding box center [582, 296] width 1164 height 593
click at [206, 215] on li "Сдан" at bounding box center [178, 221] width 87 height 22
type textarea "x"
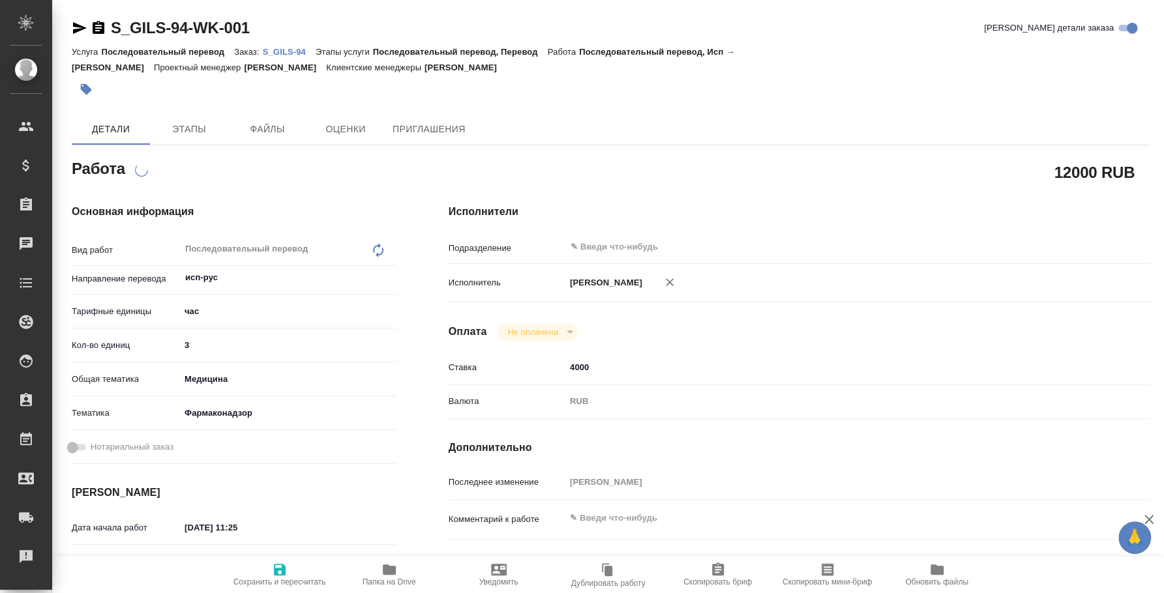
type textarea "x"
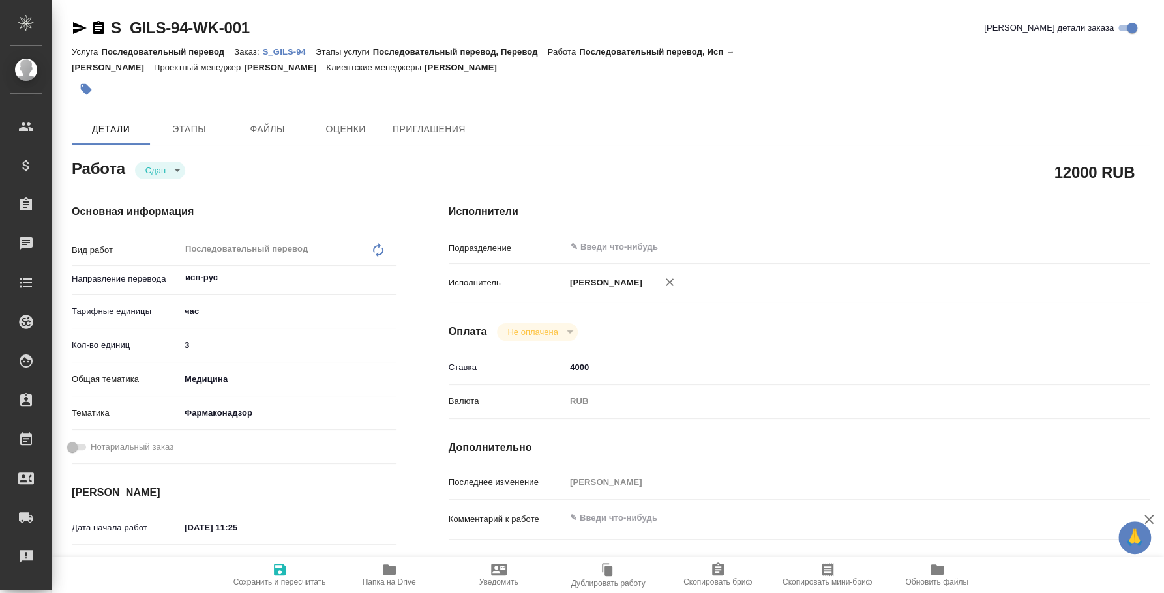
type textarea "x"
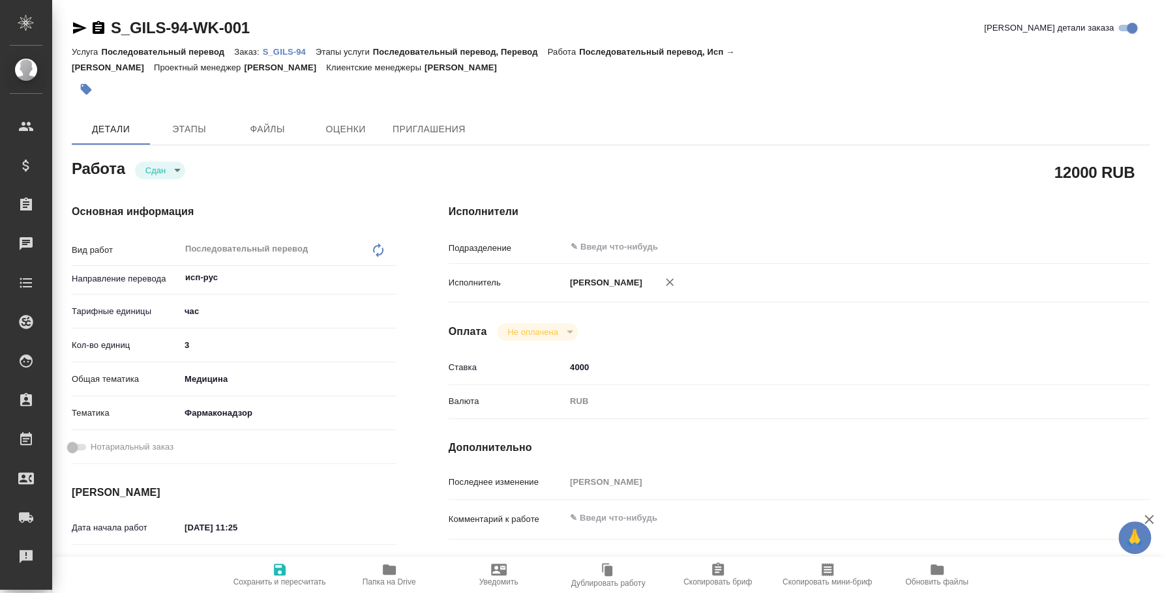
type textarea "x"
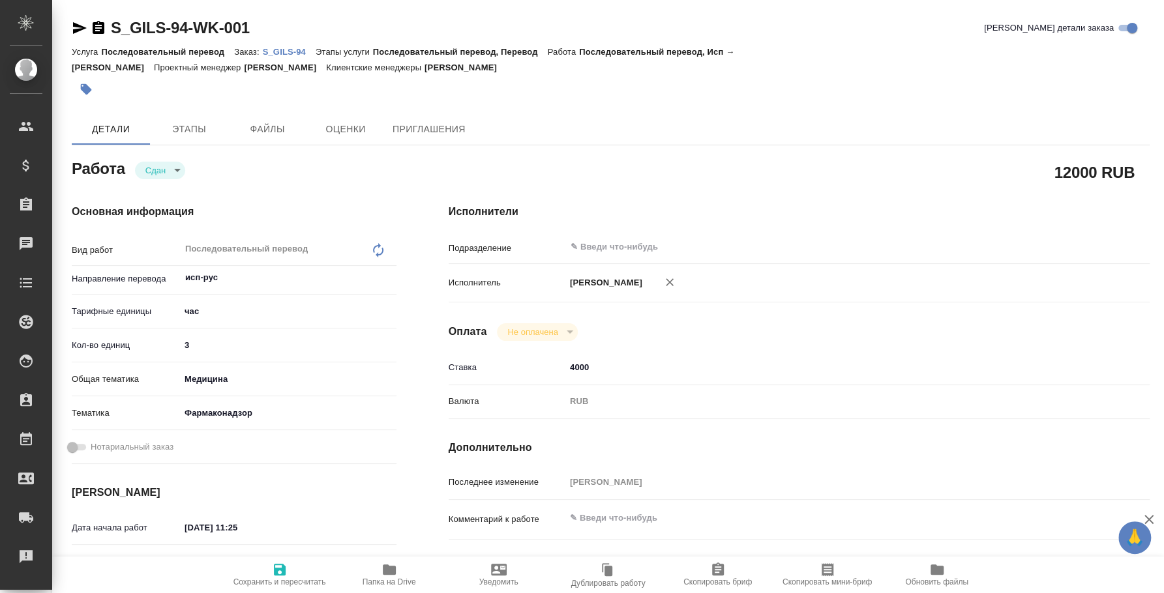
type textarea "x"
click at [291, 50] on p "S_GILS-94" at bounding box center [289, 52] width 53 height 10
type textarea "x"
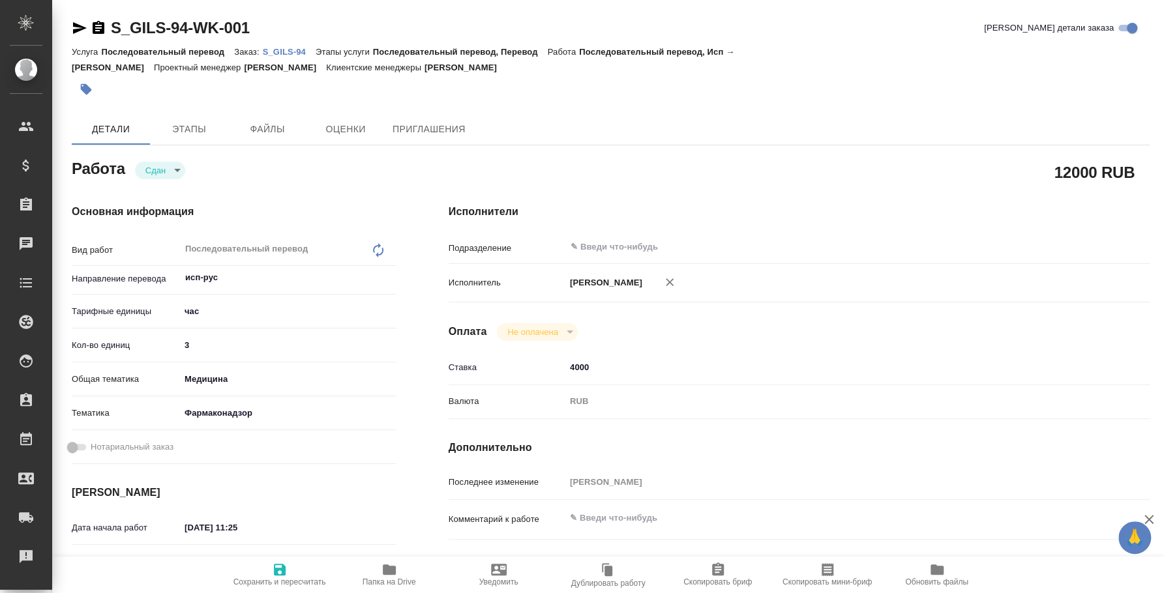
type textarea "x"
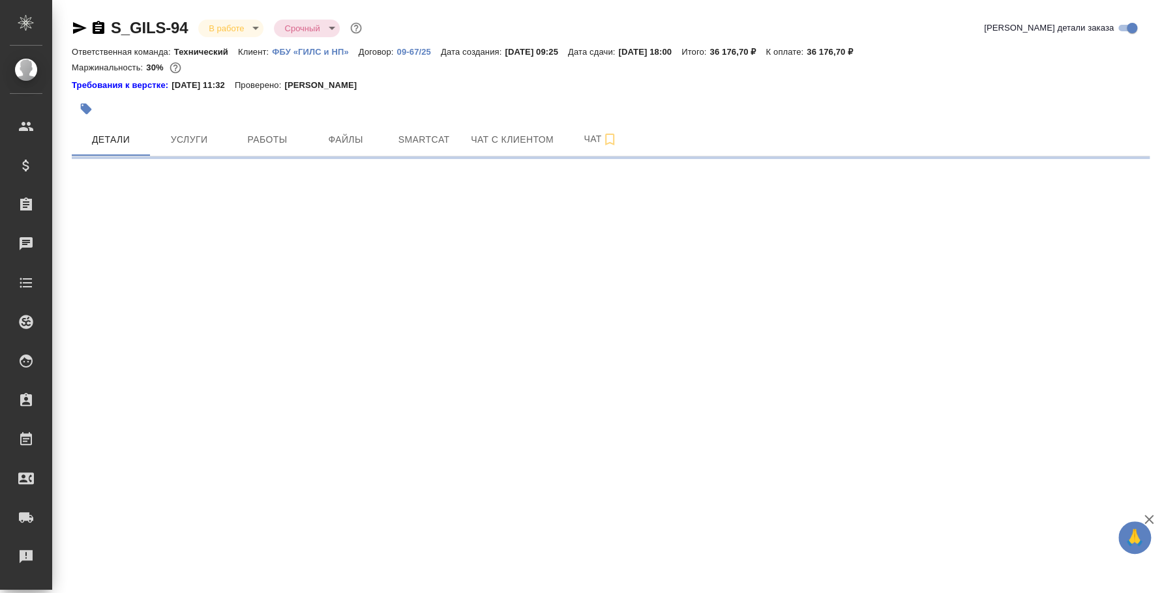
select select "RU"
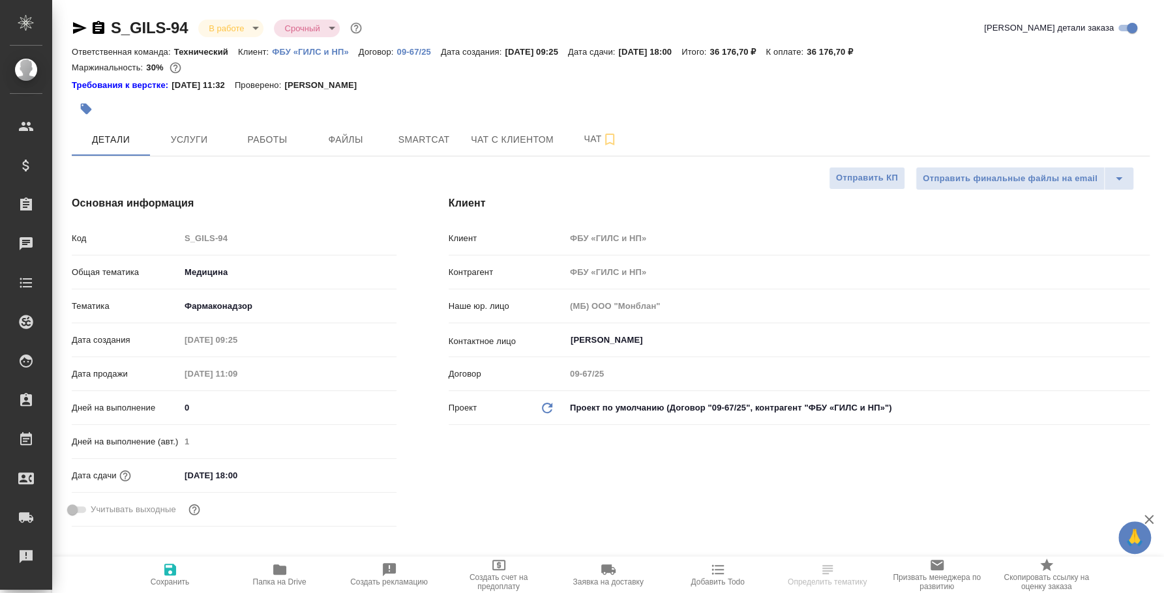
type textarea "x"
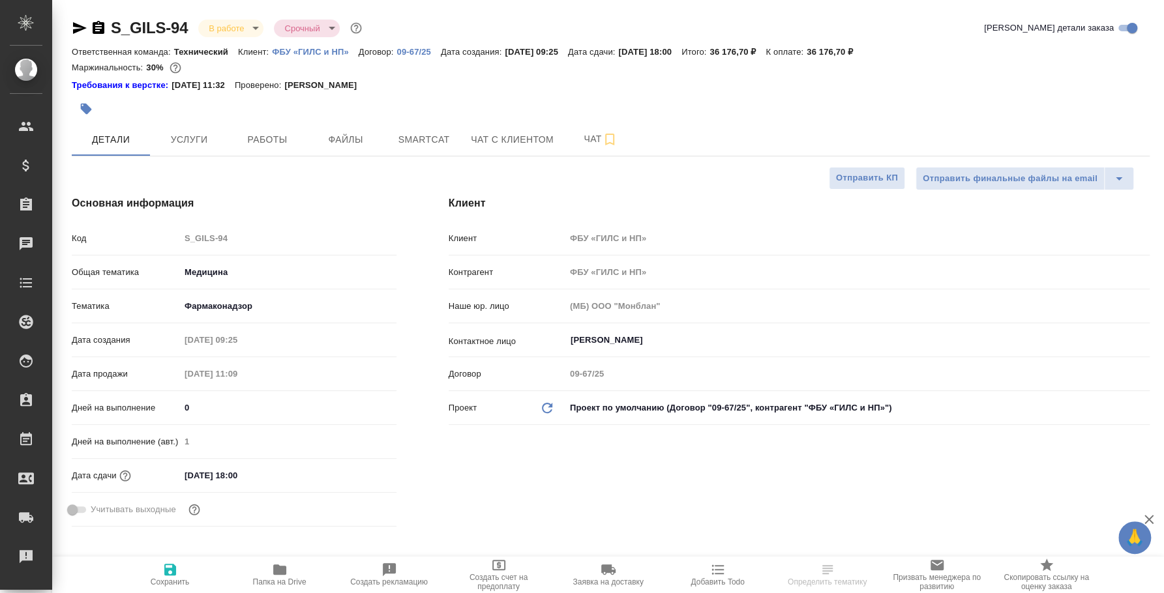
type textarea "x"
click at [258, 138] on span "Работы" at bounding box center [267, 140] width 63 height 16
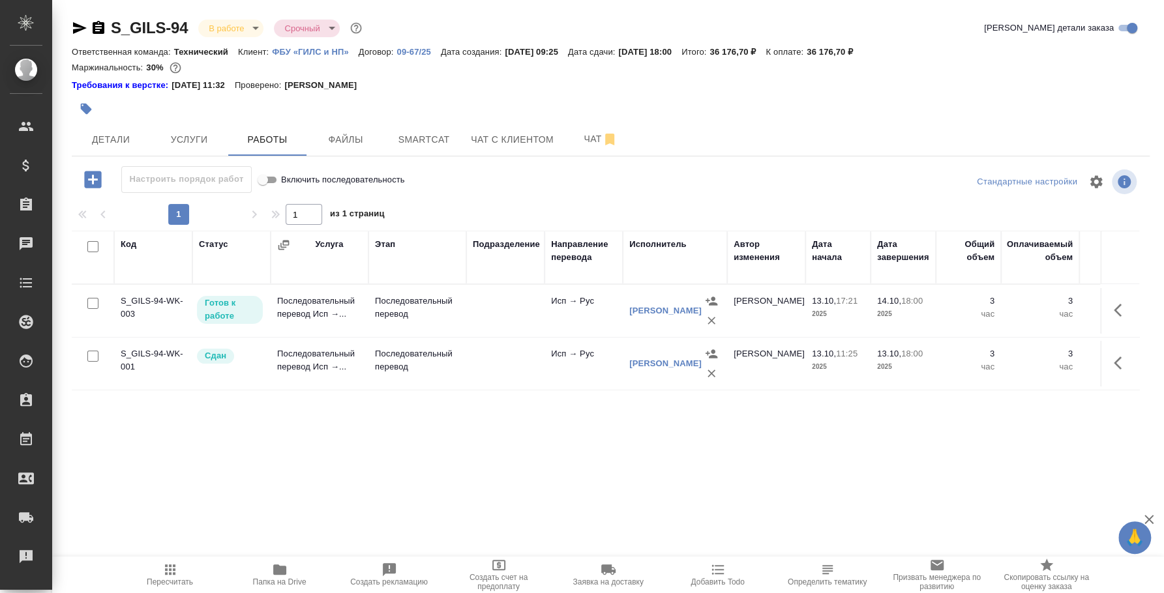
click at [616, 463] on div "Код Статус Услуга Этап Подразделение Направление перевода Исполнитель Автор изм…" at bounding box center [606, 377] width 1068 height 293
